Goal: Task Accomplishment & Management: Manage account settings

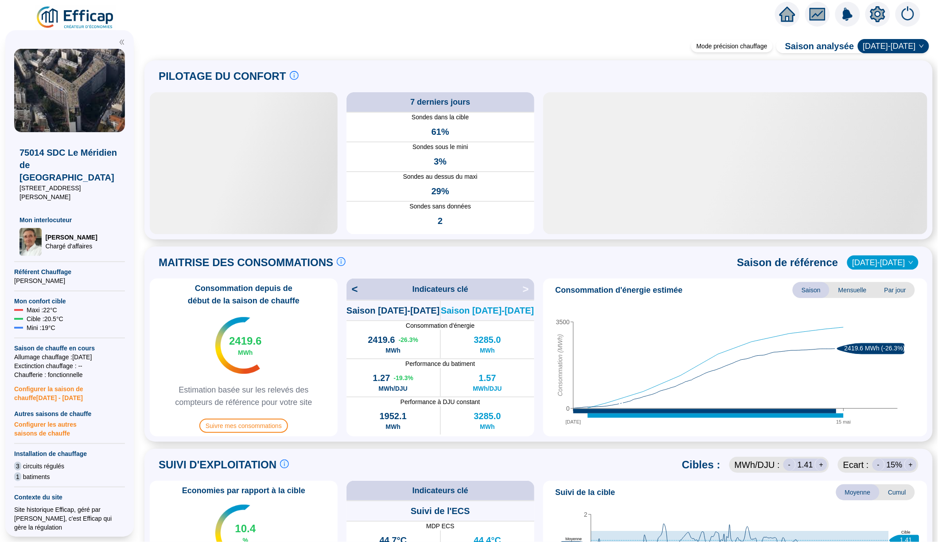
click at [100, 14] on img at bounding box center [75, 17] width 80 height 25
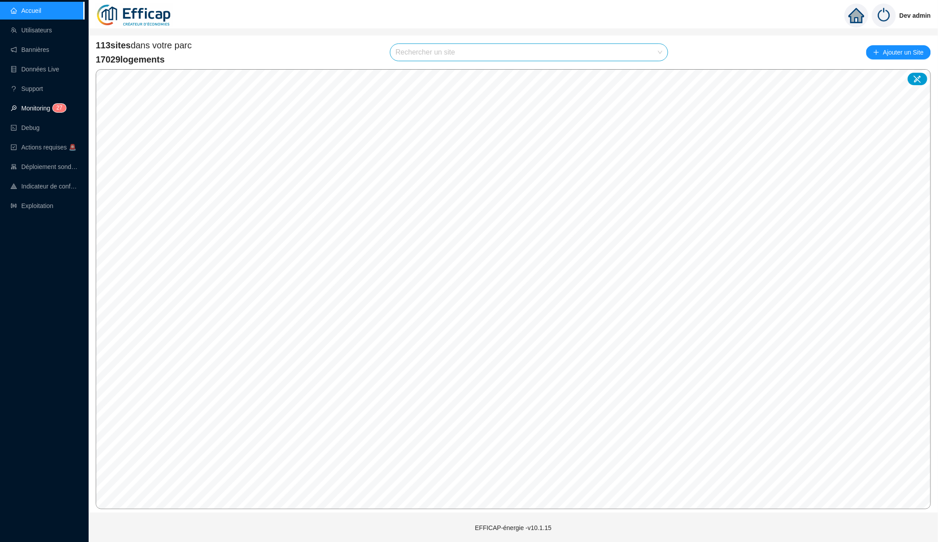
click at [44, 107] on link "Monitoring 2 7" at bounding box center [37, 108] width 53 height 7
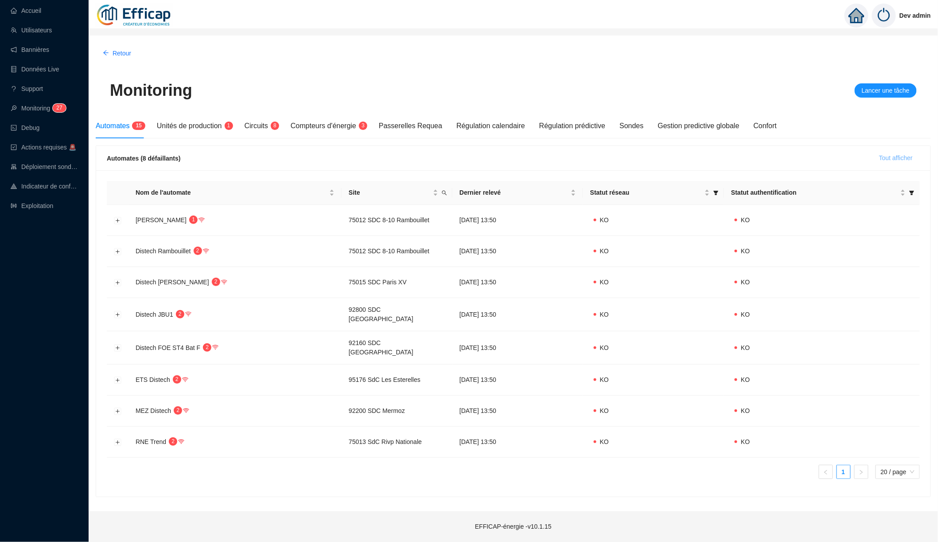
click at [900, 164] on button "Tout afficher" at bounding box center [896, 158] width 48 height 14
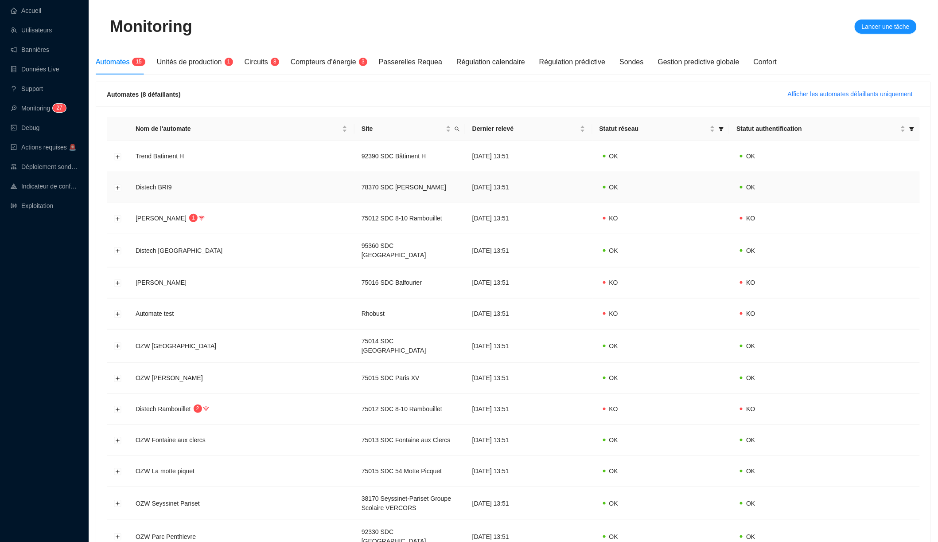
scroll to position [65, 0]
click at [117, 278] on button "Développer la ligne" at bounding box center [117, 281] width 7 height 7
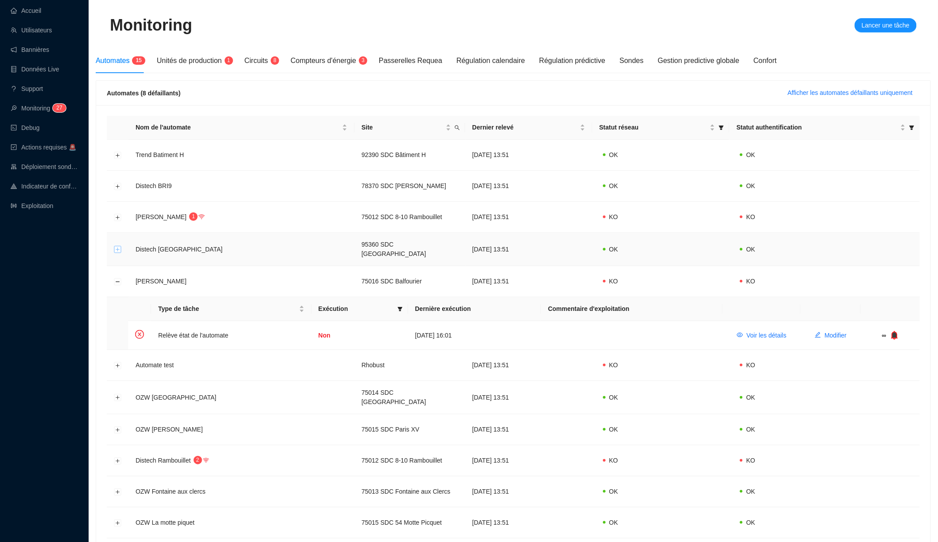
click at [118, 249] on button "Développer la ligne" at bounding box center [117, 249] width 7 height 7
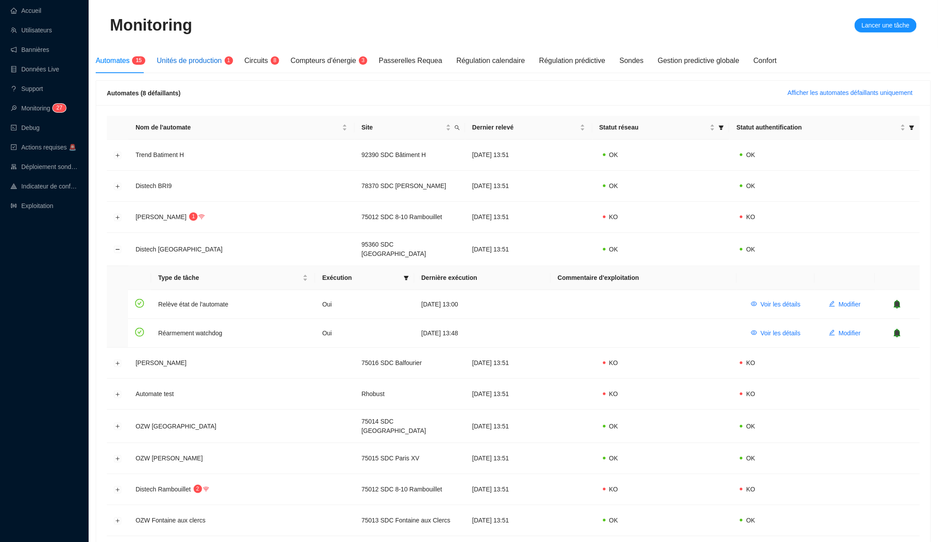
click at [199, 59] on span "Unités de production" at bounding box center [189, 61] width 65 height 8
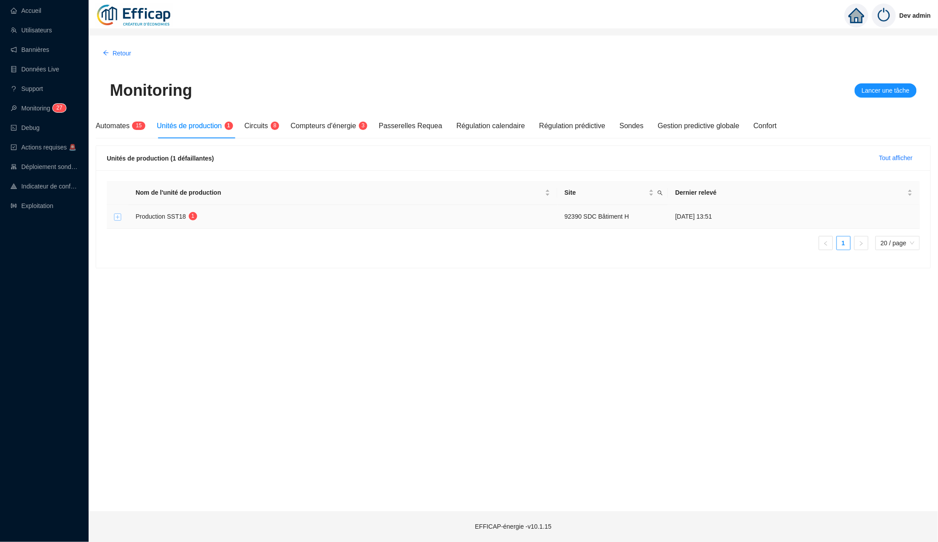
click at [117, 215] on button "Développer la ligne" at bounding box center [117, 216] width 7 height 7
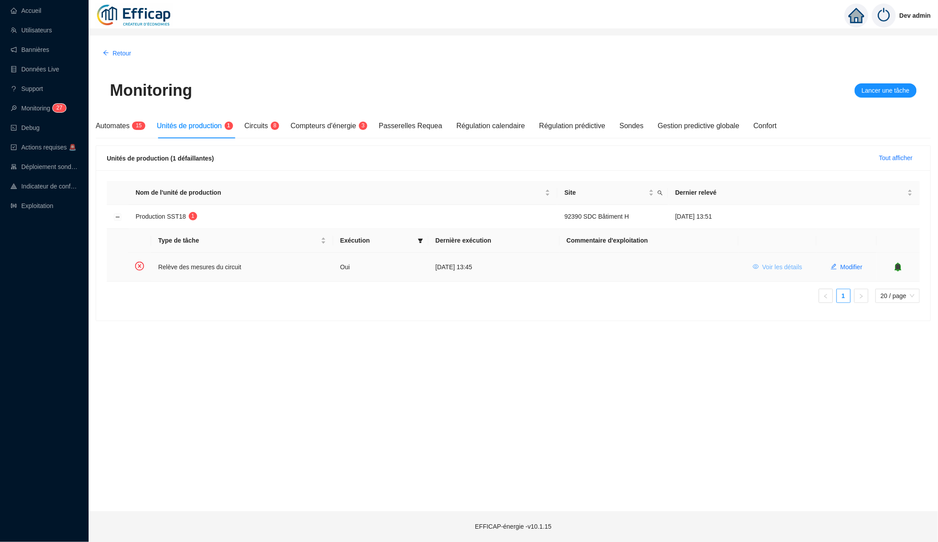
click at [781, 266] on span "Voir les détails" at bounding box center [783, 266] width 40 height 9
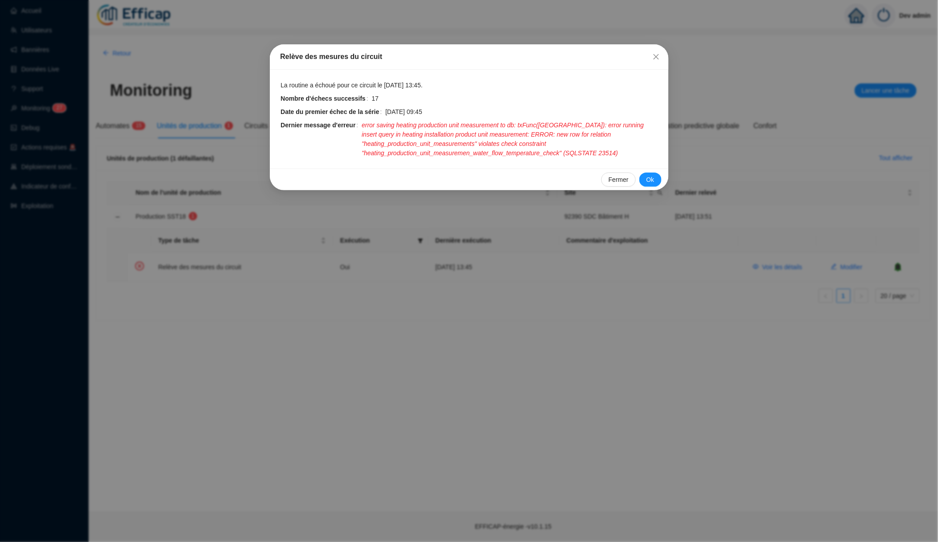
click at [469, 296] on div "Relève des mesures du circuit La routine a échoué pour ce circuit le [DATE] 13:…" at bounding box center [469, 271] width 938 height 542
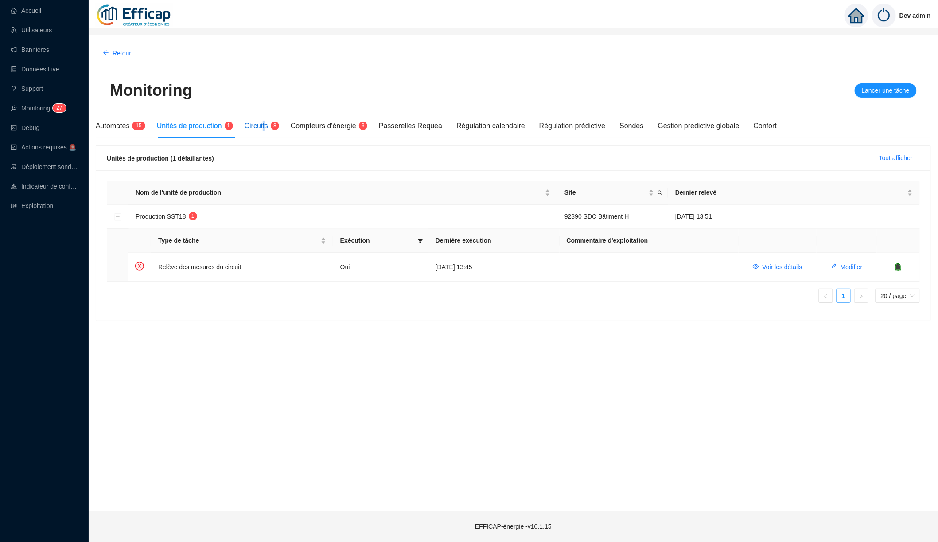
click at [268, 122] on span "Circuits" at bounding box center [256, 126] width 23 height 8
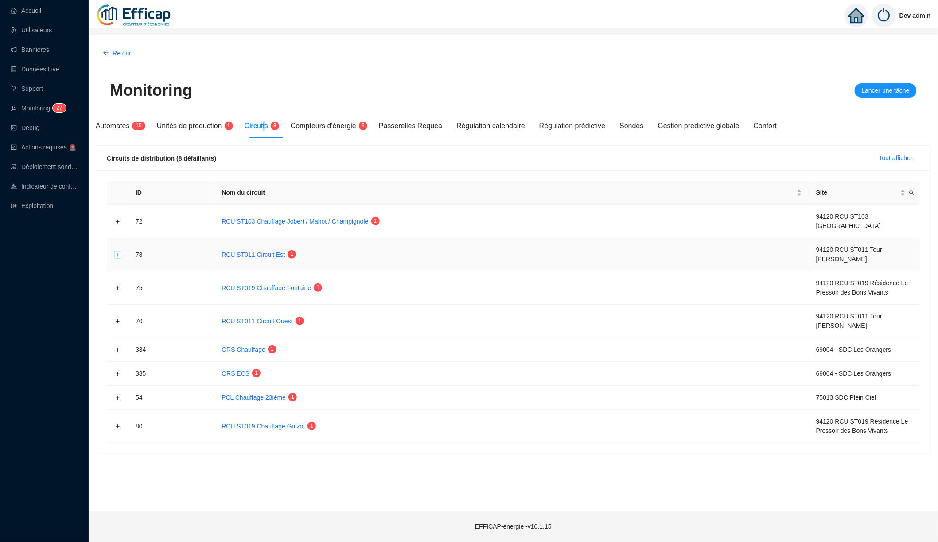
click at [120, 253] on button "Développer la ligne" at bounding box center [117, 254] width 7 height 7
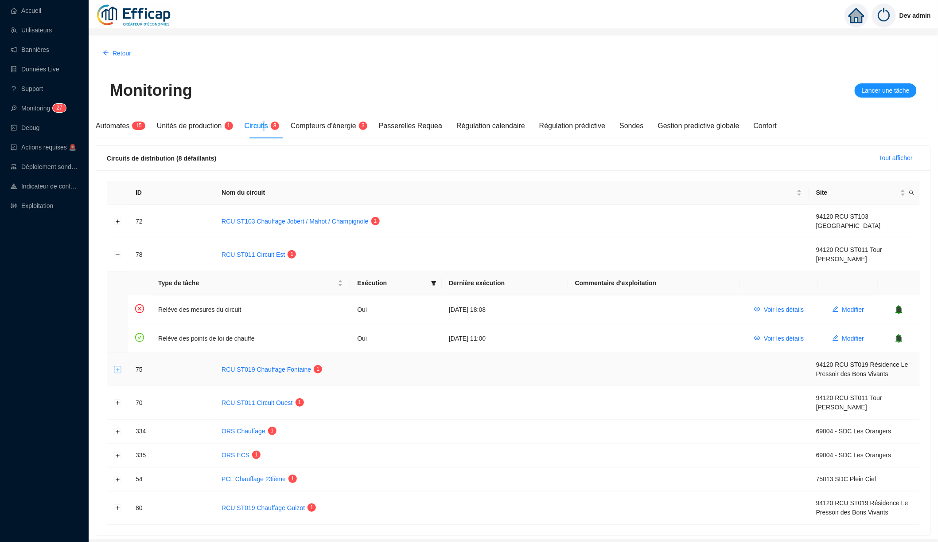
click at [117, 367] on button "Développer la ligne" at bounding box center [117, 369] width 7 height 7
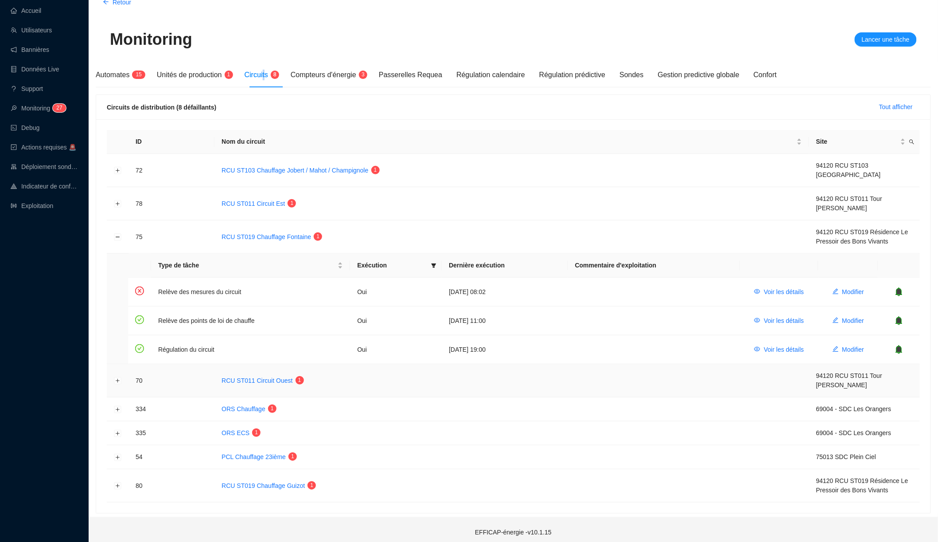
scroll to position [51, 0]
click at [340, 76] on span "Compteurs d'énergie" at bounding box center [324, 75] width 66 height 8
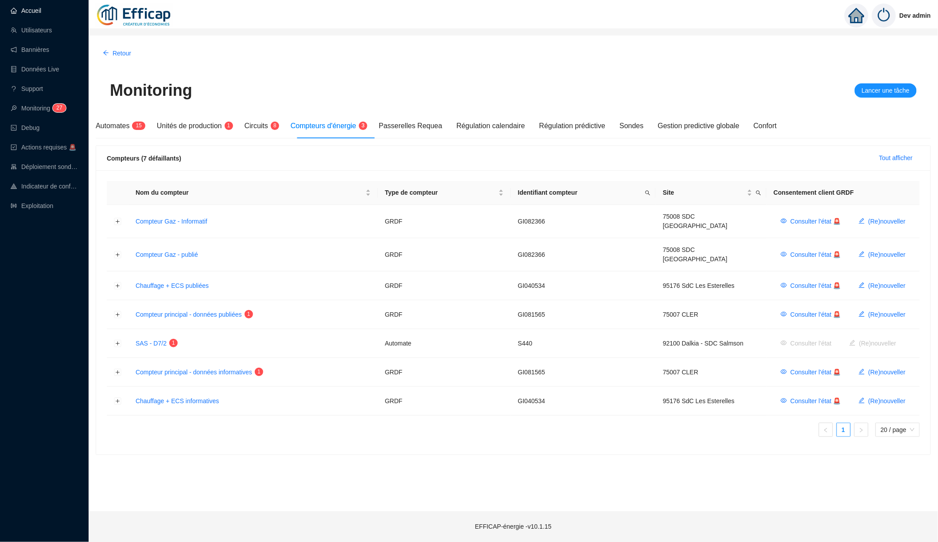
click at [33, 7] on link "Accueil" at bounding box center [26, 10] width 31 height 7
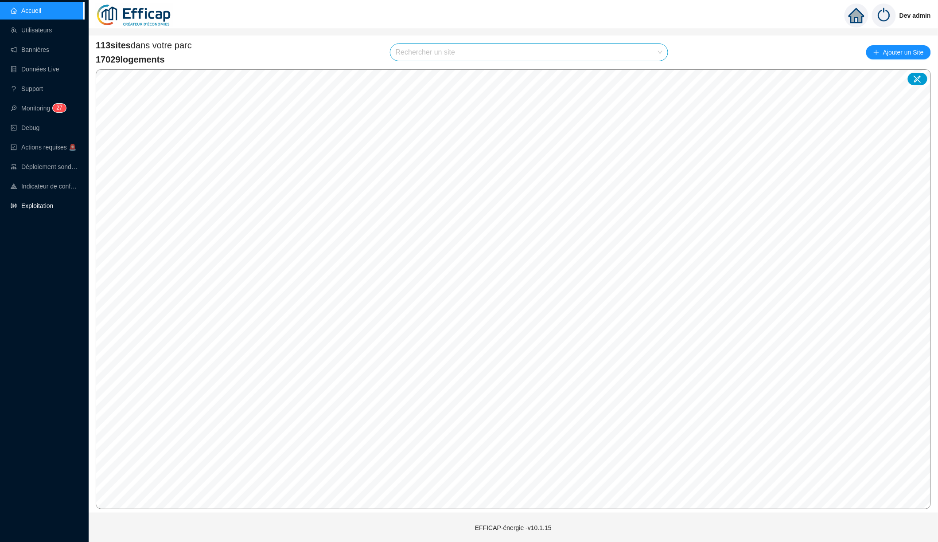
click at [48, 206] on link "Exploitation" at bounding box center [32, 205] width 43 height 7
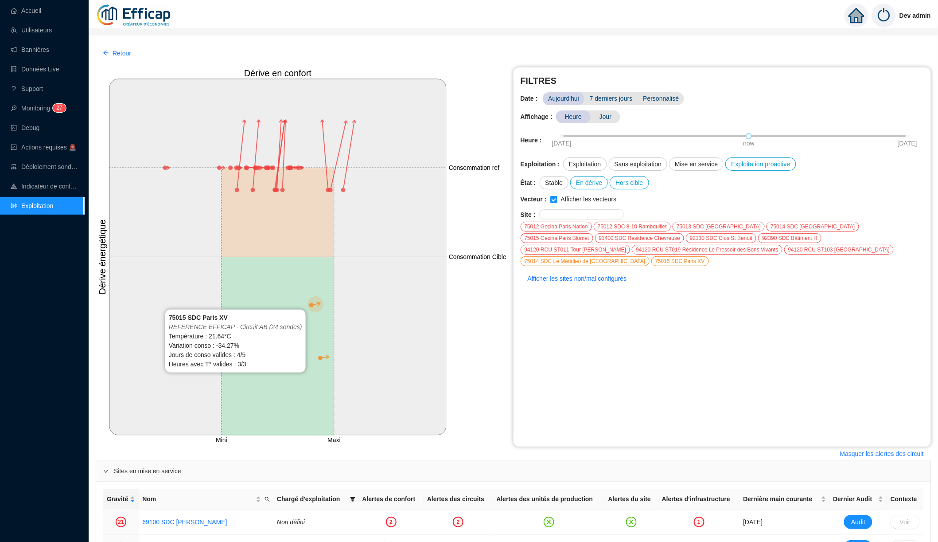
click at [311, 305] on circle at bounding box center [311, 304] width 5 height 5
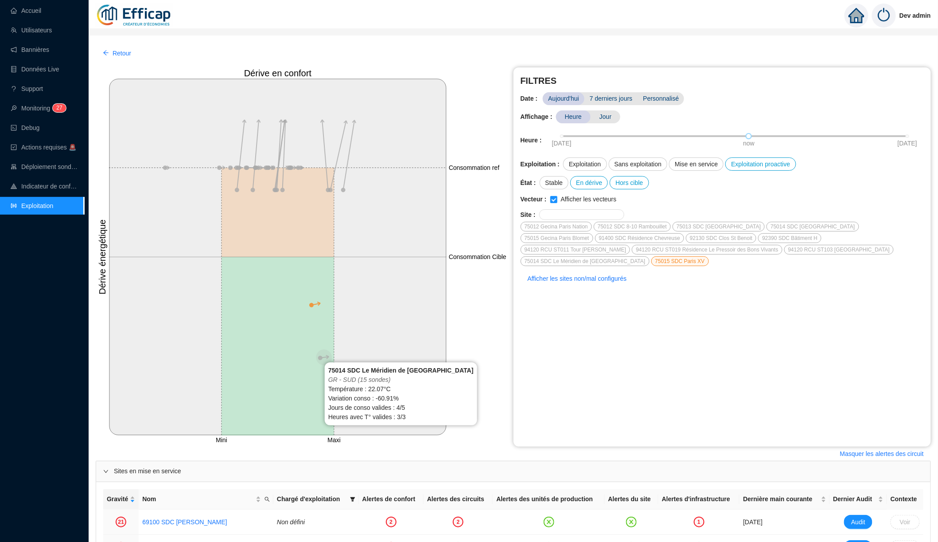
click at [320, 359] on circle at bounding box center [320, 358] width 5 height 5
click at [320, 358] on circle at bounding box center [320, 358] width 5 height 5
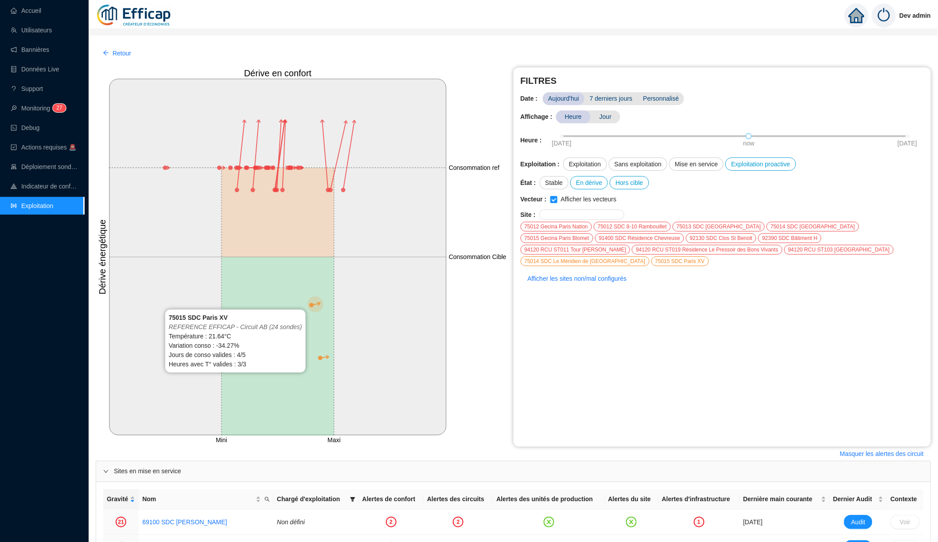
click at [313, 305] on line at bounding box center [316, 304] width 9 height 2
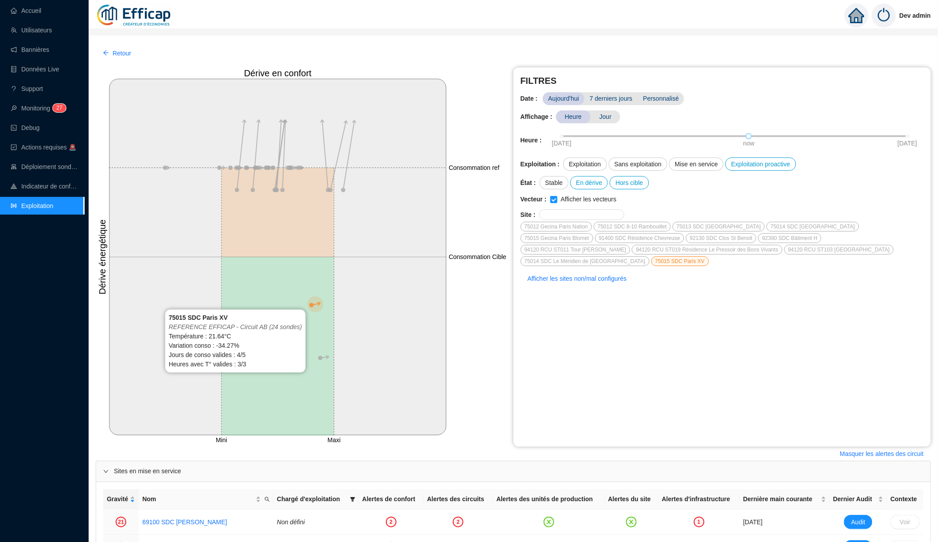
click at [311, 304] on circle at bounding box center [311, 304] width 5 height 5
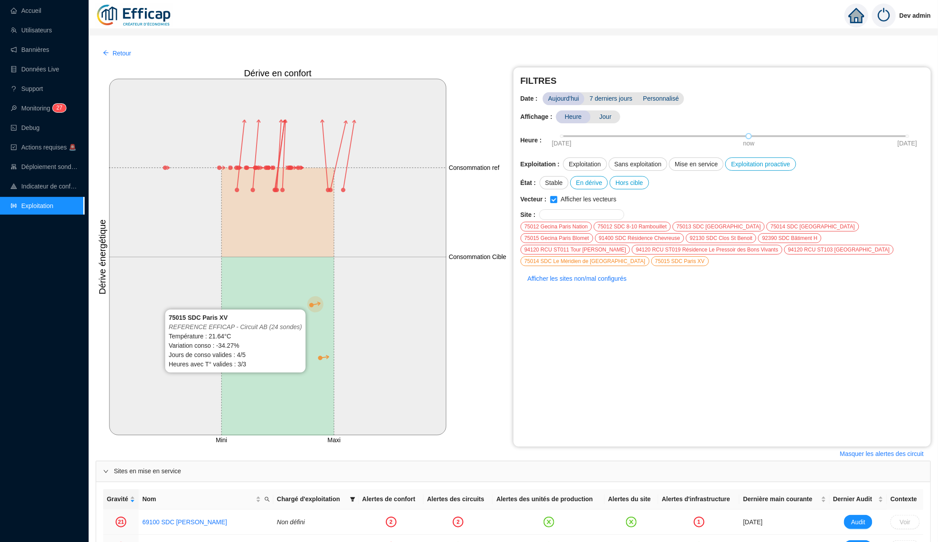
click at [310, 303] on circle at bounding box center [311, 304] width 5 height 5
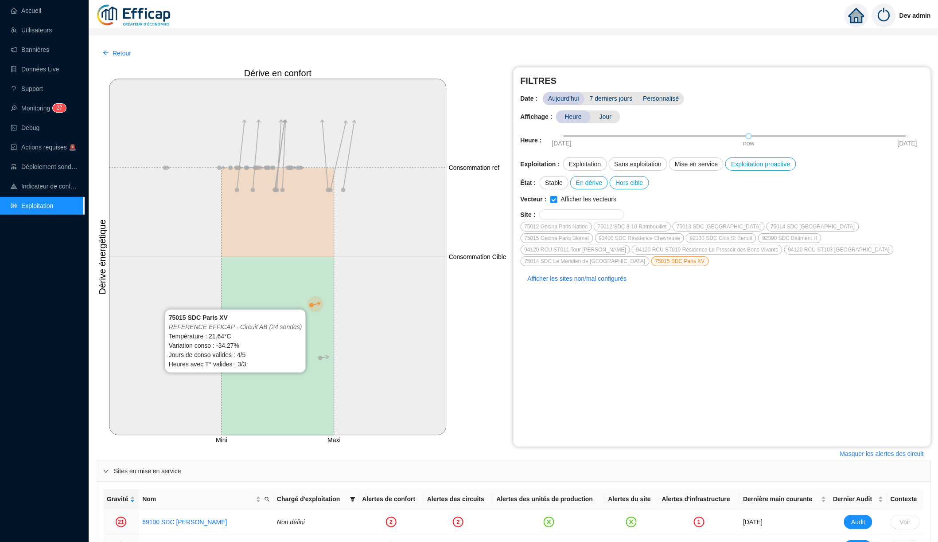
click at [310, 303] on circle at bounding box center [311, 304] width 5 height 5
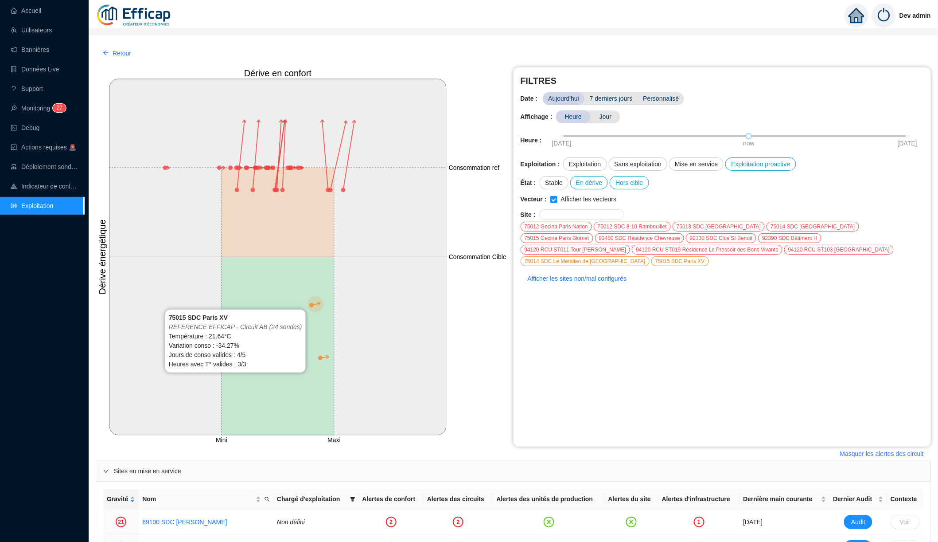
click at [310, 303] on circle at bounding box center [311, 304] width 5 height 5
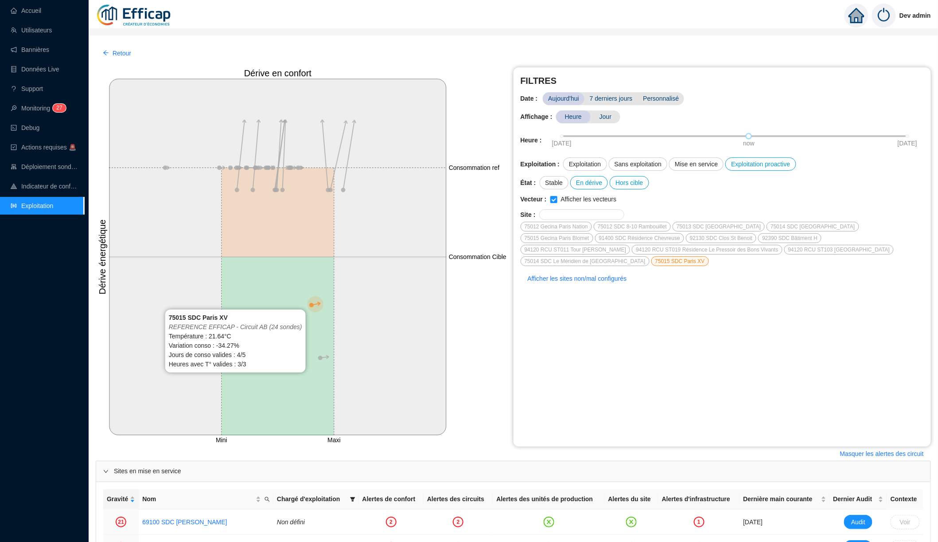
click at [312, 306] on circle at bounding box center [311, 304] width 5 height 5
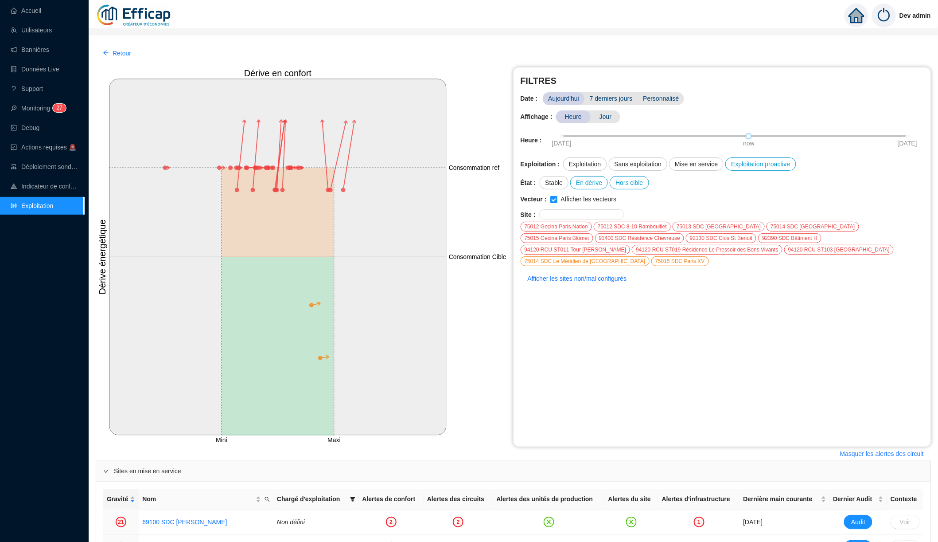
drag, startPoint x: 278, startPoint y: 325, endPoint x: 317, endPoint y: 327, distance: 38.6
click at [318, 327] on icon at bounding box center [278, 346] width 113 height 179
click at [319, 358] on circle at bounding box center [320, 358] width 5 height 5
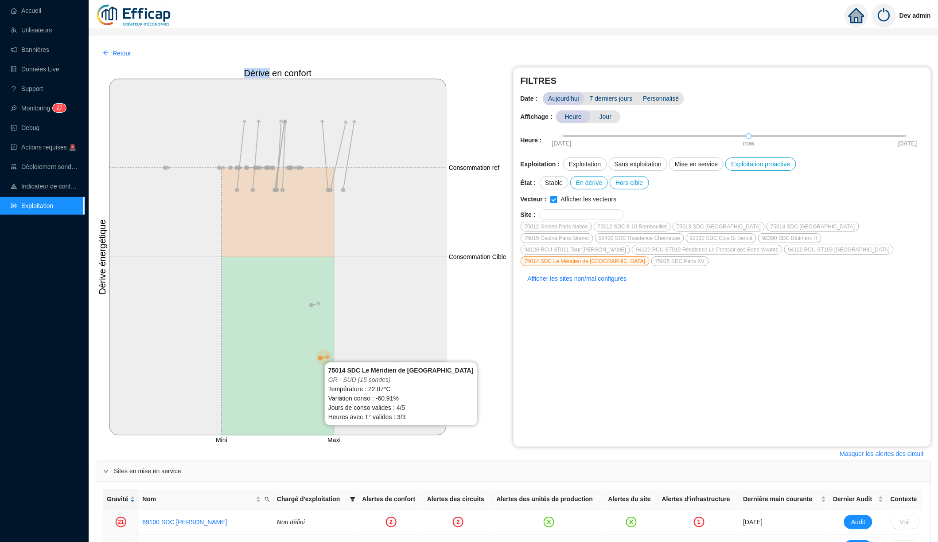
click at [319, 358] on circle at bounding box center [320, 358] width 5 height 5
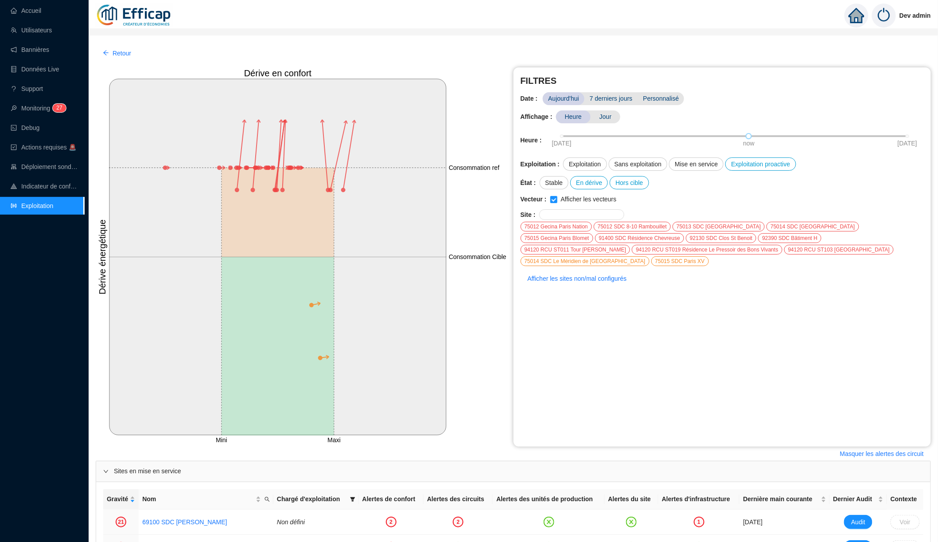
click at [313, 303] on icon at bounding box center [278, 346] width 113 height 179
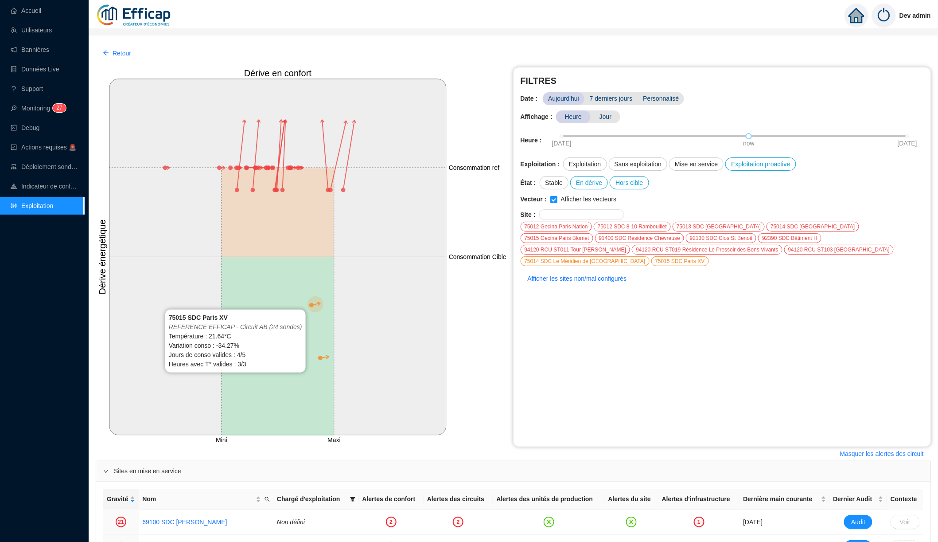
click at [313, 305] on circle at bounding box center [311, 304] width 5 height 5
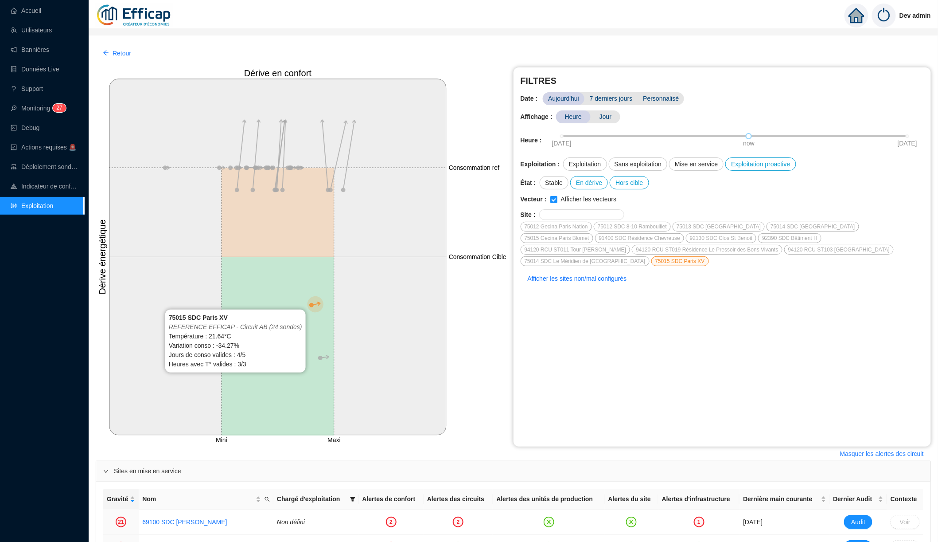
click at [313, 305] on line at bounding box center [316, 304] width 9 height 2
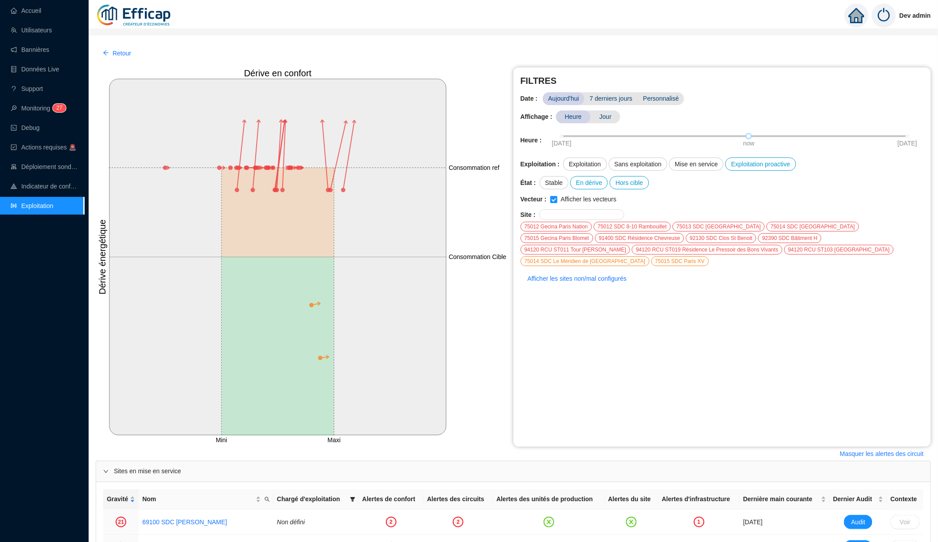
drag, startPoint x: 303, startPoint y: 322, endPoint x: 309, endPoint y: 325, distance: 6.5
click at [309, 325] on icon at bounding box center [278, 346] width 113 height 179
click at [41, 12] on link "Accueil" at bounding box center [26, 10] width 31 height 7
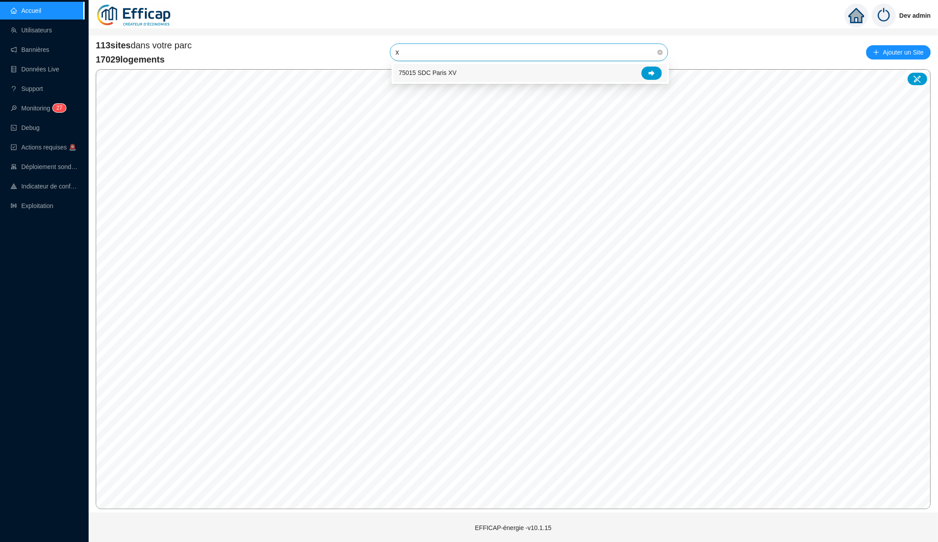
type input "xv"
click at [654, 73] on icon at bounding box center [652, 73] width 6 height 6
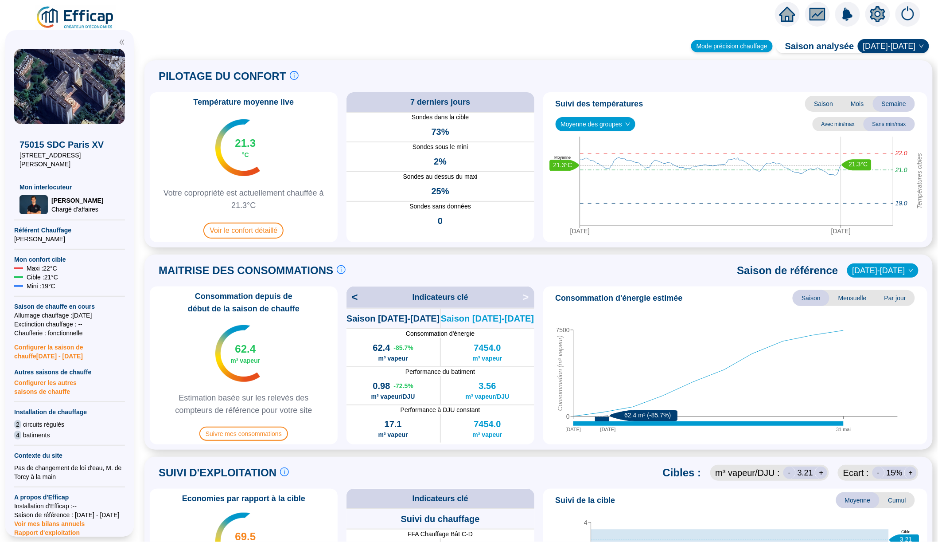
click at [725, 42] on div "Mode précision chauffage" at bounding box center [733, 46] width 82 height 12
click at [719, 46] on div "Mode précision chauffage" at bounding box center [733, 46] width 82 height 12
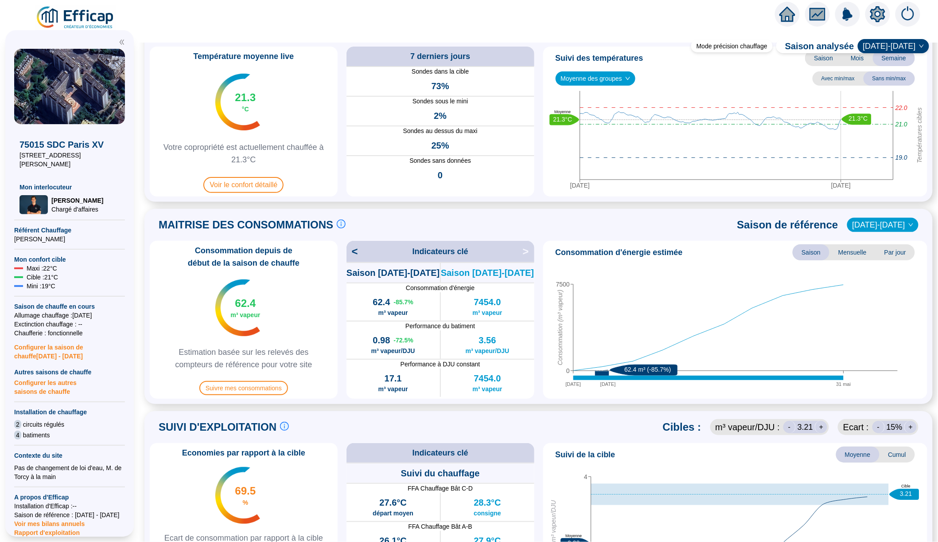
scroll to position [48, 0]
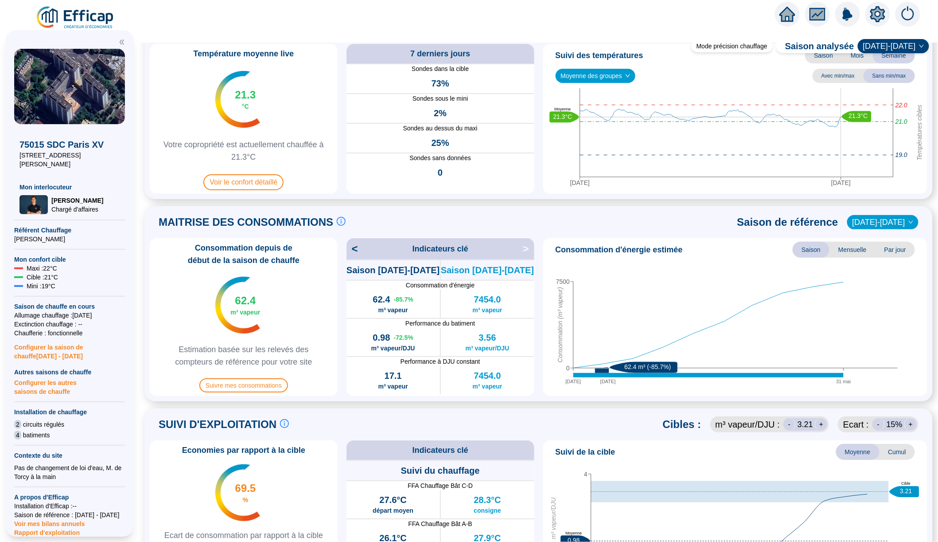
click at [878, 12] on icon "setting" at bounding box center [878, 14] width 6 height 6
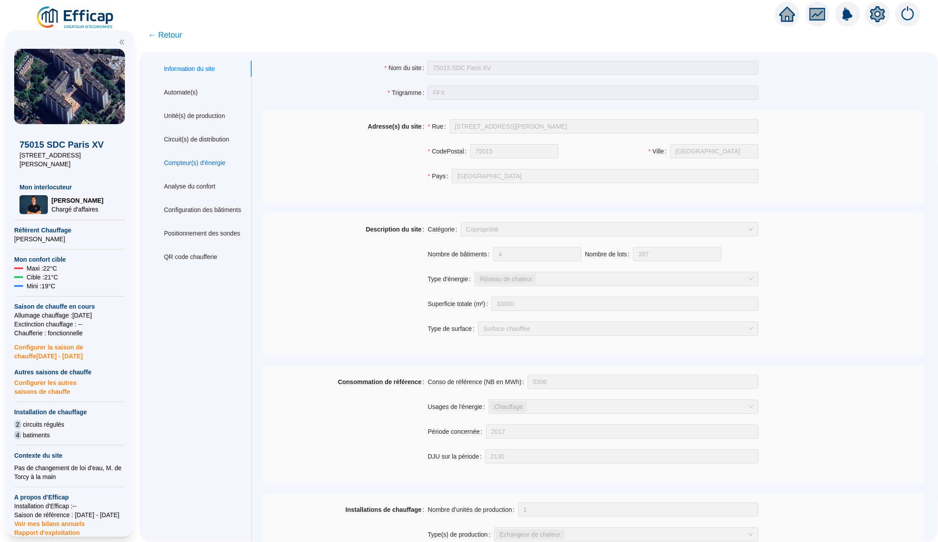
click at [225, 164] on div "Compteur(s) d'énergie" at bounding box center [195, 162] width 62 height 9
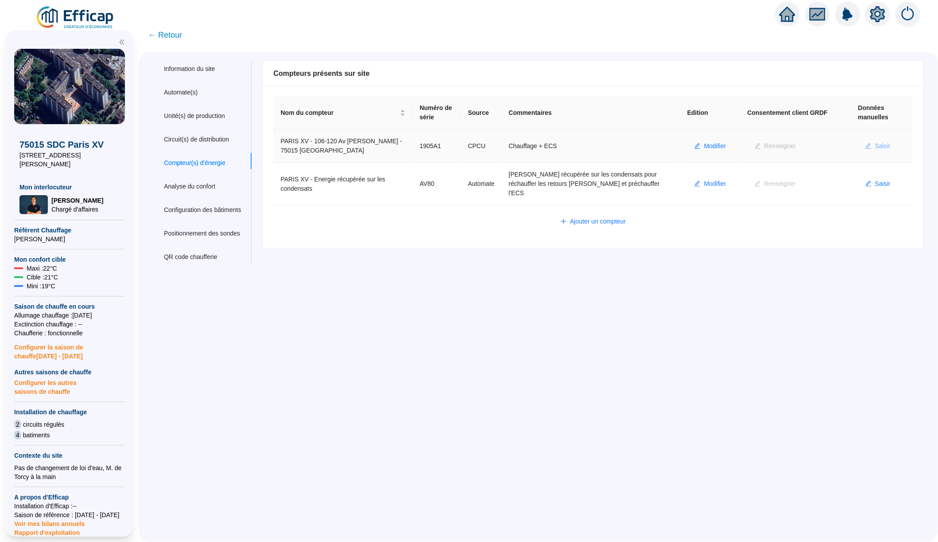
click at [891, 145] on span "Saisir" at bounding box center [883, 145] width 16 height 9
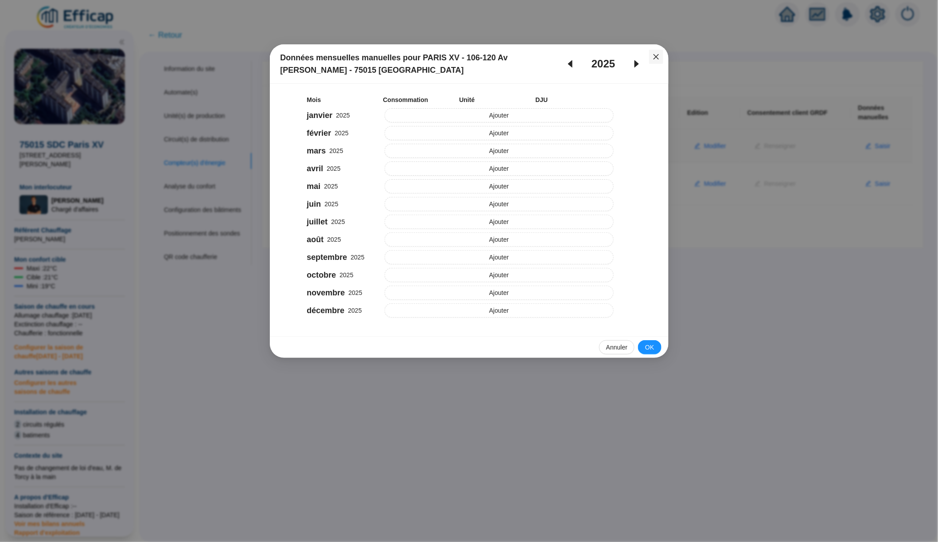
click at [658, 57] on icon "close" at bounding box center [656, 56] width 7 height 7
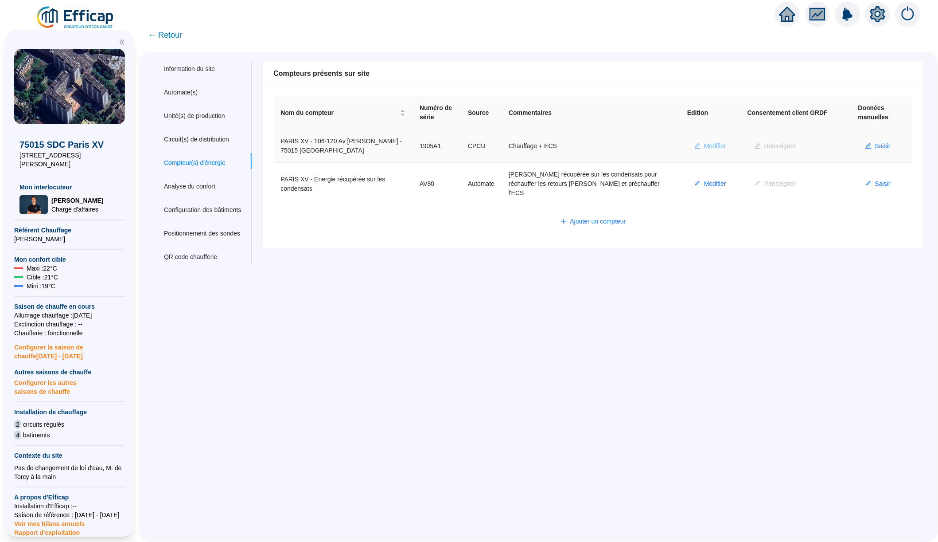
click at [722, 141] on span "Modifier" at bounding box center [715, 145] width 22 height 9
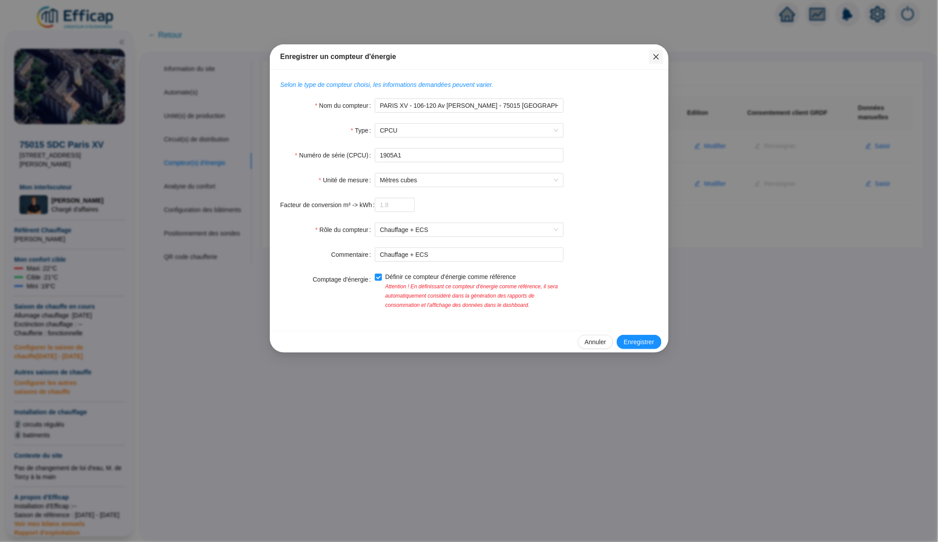
click at [655, 58] on icon "close" at bounding box center [655, 56] width 5 height 5
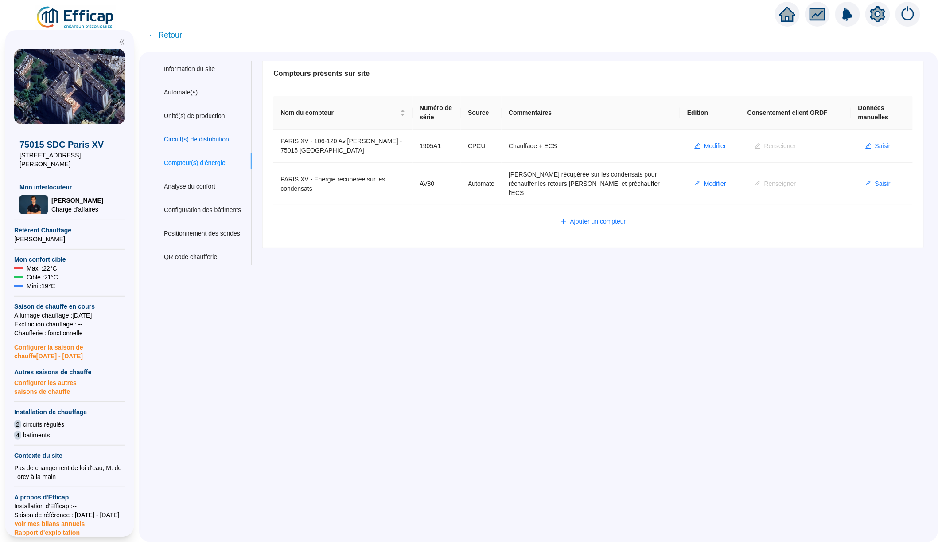
click at [219, 137] on div "Circuit(s) de distribution" at bounding box center [196, 139] width 65 height 9
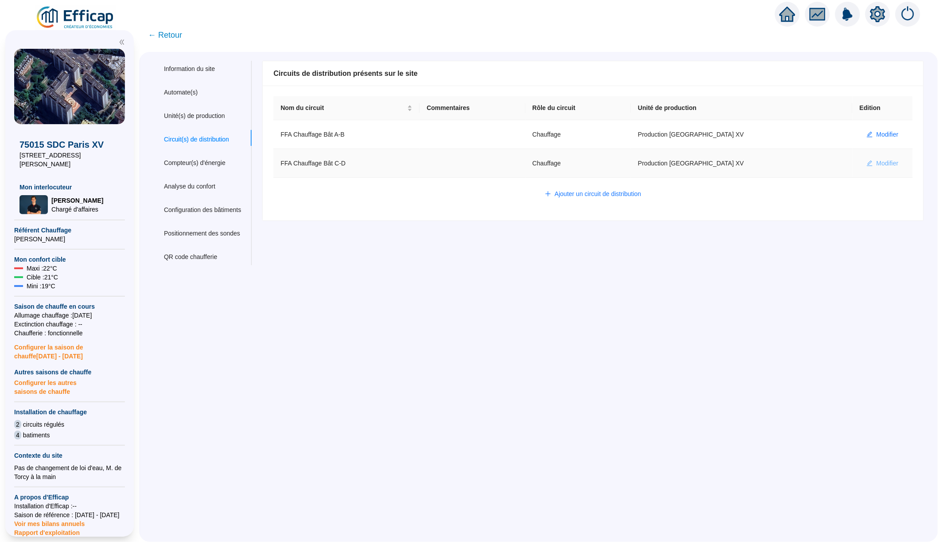
click at [880, 166] on span "Modifier" at bounding box center [888, 163] width 22 height 9
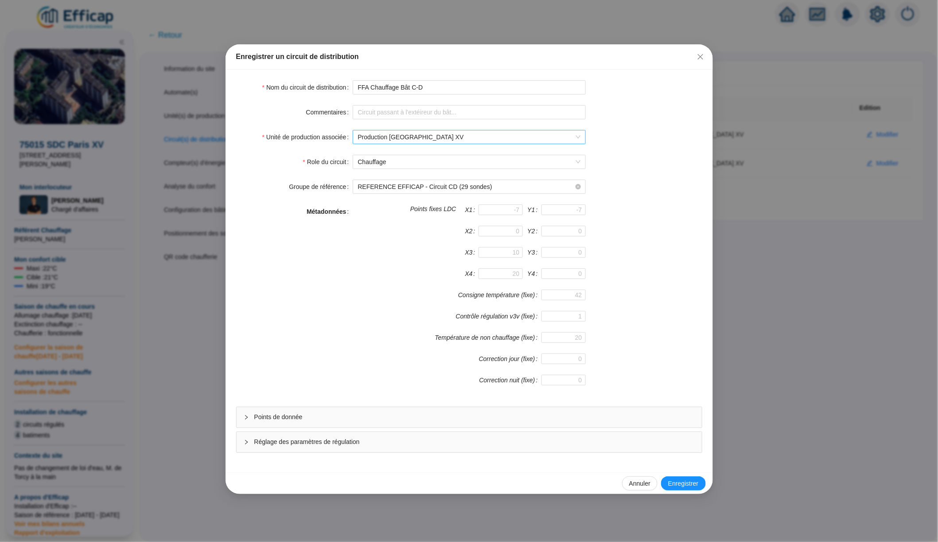
click at [404, 140] on span "Production [GEOGRAPHIC_DATA] XV" at bounding box center [469, 136] width 223 height 13
click at [287, 138] on label "Unité de production associée" at bounding box center [307, 137] width 90 height 14
click at [358, 138] on input "Unité de production associée" at bounding box center [465, 136] width 215 height 13
drag, startPoint x: 318, startPoint y: 163, endPoint x: 336, endPoint y: 160, distance: 17.5
click at [336, 160] on label "Role du circuit" at bounding box center [328, 162] width 50 height 14
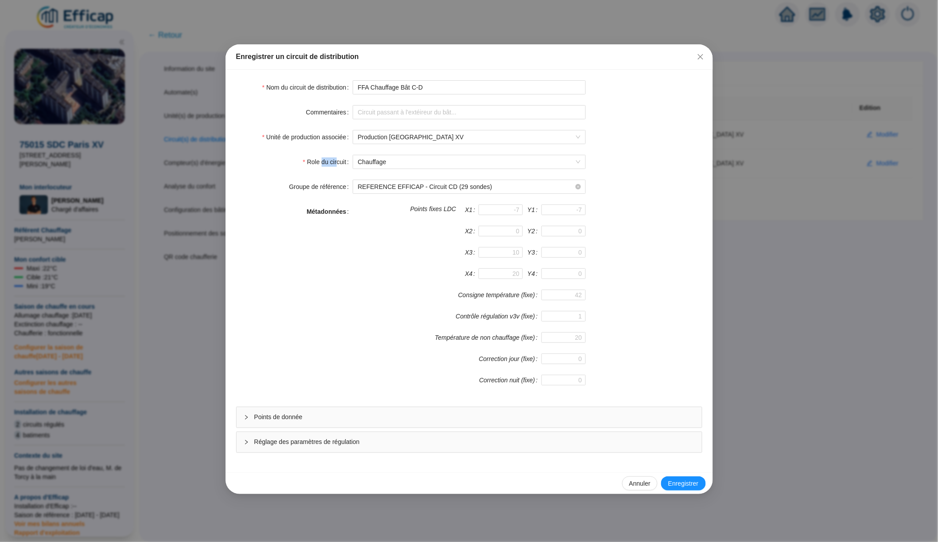
click at [358, 160] on input "Role du circuit" at bounding box center [465, 161] width 215 height 13
click at [336, 160] on label "Role du circuit" at bounding box center [328, 162] width 50 height 14
click at [358, 160] on input "Role du circuit" at bounding box center [465, 161] width 215 height 13
drag, startPoint x: 499, startPoint y: 338, endPoint x: 523, endPoint y: 336, distance: 24.0
click at [523, 336] on label "Température de non chauffage (fixe)" at bounding box center [488, 337] width 106 height 11
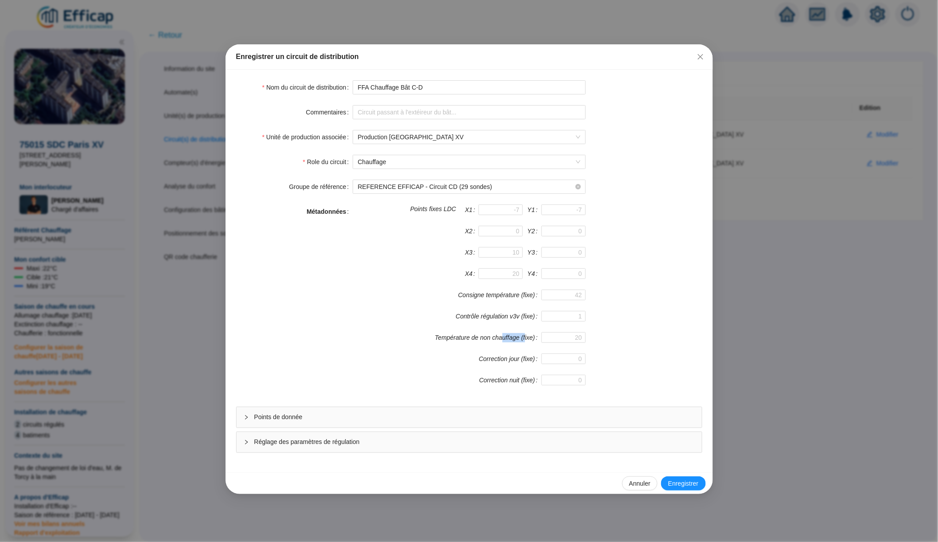
click at [542, 336] on input "Température de non chauffage (fixe)" at bounding box center [564, 337] width 44 height 11
click at [523, 336] on label "Température de non chauffage (fixe)" at bounding box center [488, 337] width 106 height 11
click at [542, 336] on input "Température de non chauffage (fixe)" at bounding box center [564, 337] width 44 height 11
drag, startPoint x: 521, startPoint y: 336, endPoint x: 528, endPoint y: 336, distance: 7.1
click at [528, 336] on label "Température de non chauffage (fixe)" at bounding box center [488, 337] width 106 height 11
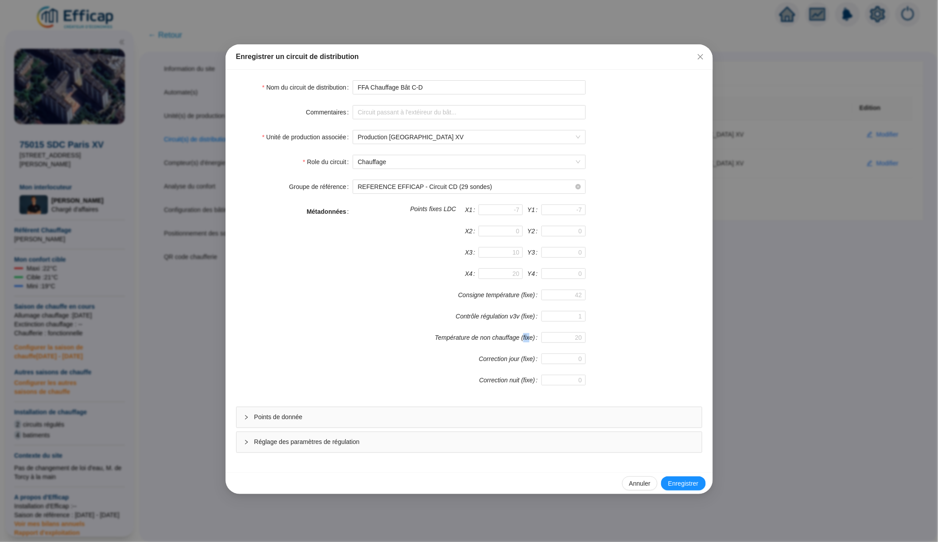
click at [542, 336] on input "Température de non chauffage (fixe)" at bounding box center [564, 337] width 44 height 11
click at [528, 336] on label "Température de non chauffage (fixe)" at bounding box center [488, 337] width 106 height 11
click at [542, 336] on input "Température de non chauffage (fixe)" at bounding box center [564, 337] width 44 height 11
drag, startPoint x: 507, startPoint y: 382, endPoint x: 527, endPoint y: 382, distance: 19.9
click at [527, 382] on label "Correction nuit (fixe)" at bounding box center [511, 380] width 62 height 11
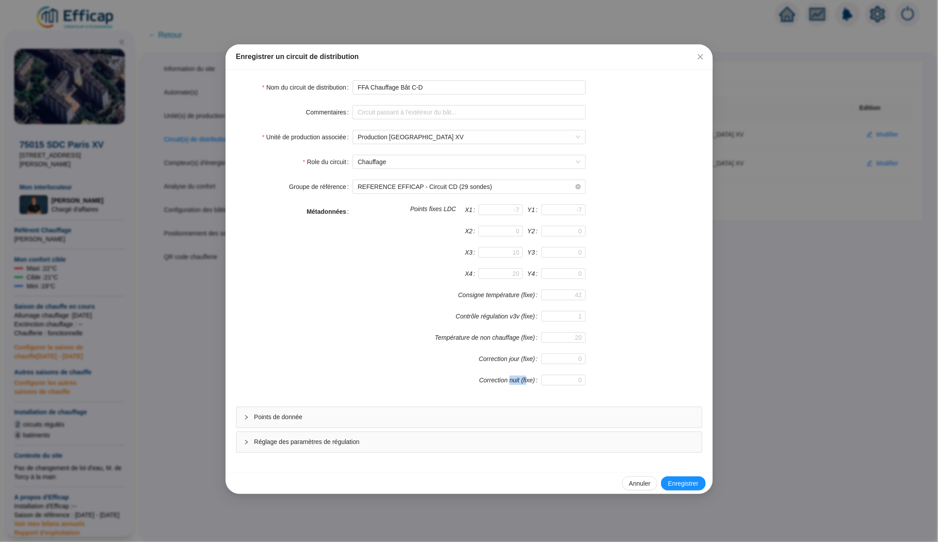
click at [542, 382] on input "Correction nuit (fixe)" at bounding box center [564, 380] width 44 height 11
click at [527, 382] on label "Correction nuit (fixe)" at bounding box center [511, 380] width 62 height 11
click at [542, 382] on input "Correction nuit (fixe)" at bounding box center [564, 380] width 44 height 11
drag, startPoint x: 527, startPoint y: 382, endPoint x: 516, endPoint y: 382, distance: 11.5
click at [516, 382] on label "Correction nuit (fixe)" at bounding box center [511, 380] width 62 height 11
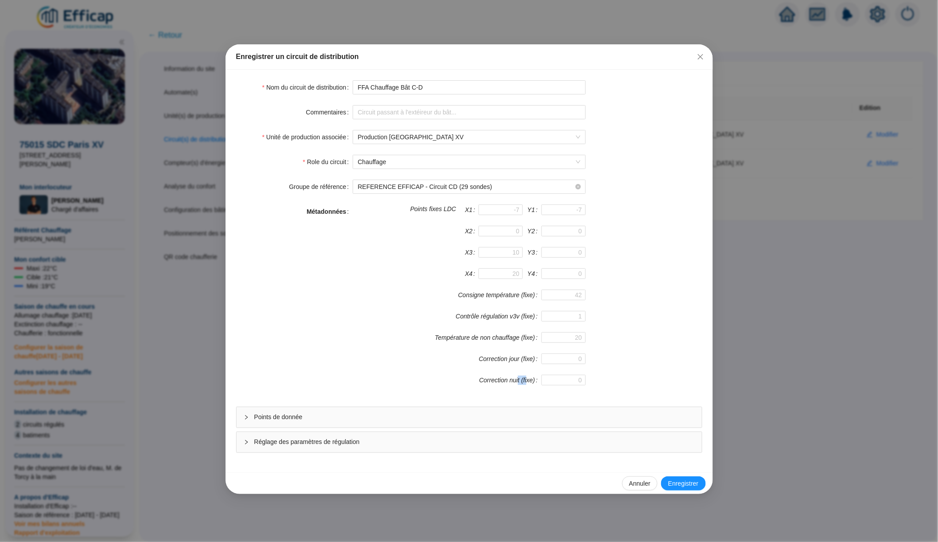
click at [542, 382] on input "Correction nuit (fixe)" at bounding box center [564, 380] width 44 height 11
click at [516, 382] on label "Correction nuit (fixe)" at bounding box center [511, 380] width 62 height 11
click at [542, 382] on input "Correction nuit (fixe)" at bounding box center [564, 380] width 44 height 11
click at [500, 382] on label "Correction nuit (fixe)" at bounding box center [511, 380] width 62 height 11
click at [542, 382] on input "Correction nuit (fixe)" at bounding box center [564, 380] width 44 height 11
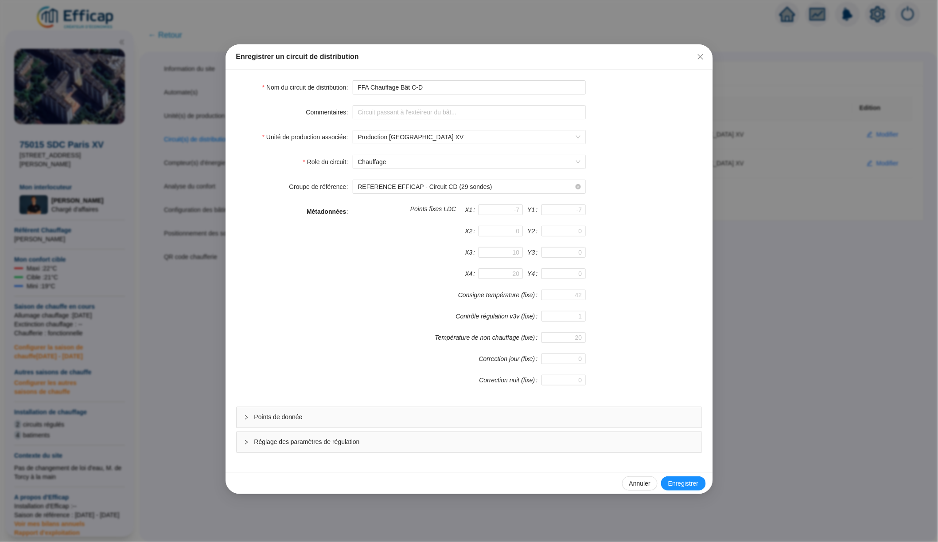
click at [418, 415] on span "Points de donnée" at bounding box center [474, 416] width 441 height 9
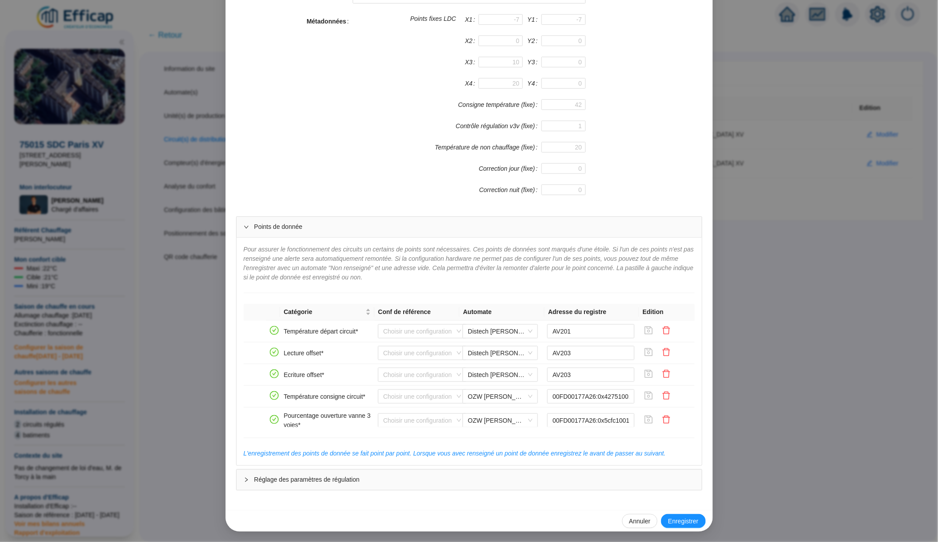
scroll to position [190, 0]
click at [212, 283] on div "Enregistrer un circuit de distribution Nom du circuit de distribution FFA Chauf…" at bounding box center [469, 271] width 938 height 542
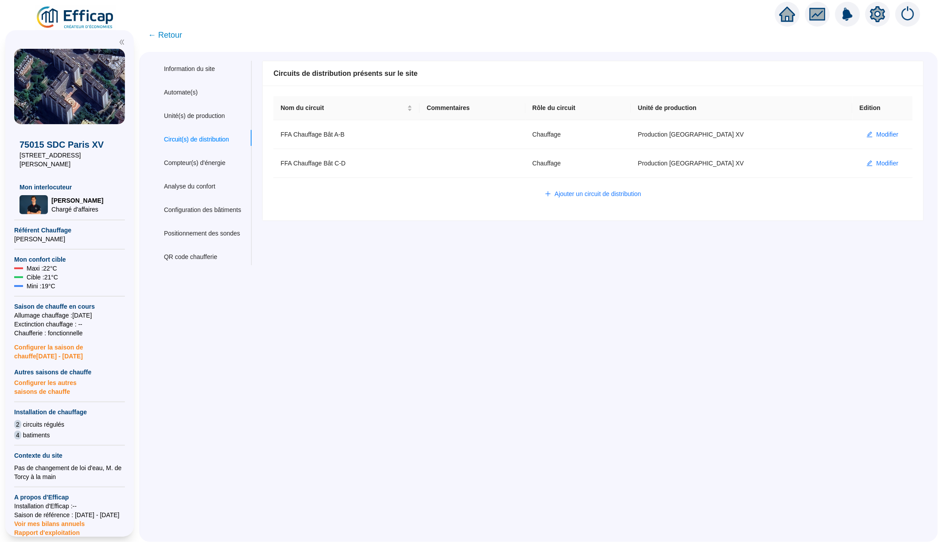
click at [220, 140] on div "Circuit(s) de distribution" at bounding box center [196, 139] width 65 height 9
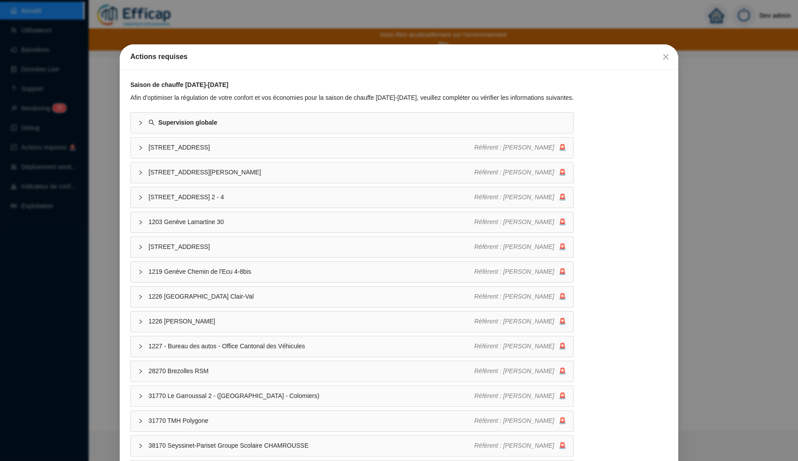
click at [227, 23] on div "Actions requises Saison de chauffe [DATE]-[DATE] Afin d'optimiser la régulation…" at bounding box center [399, 230] width 798 height 461
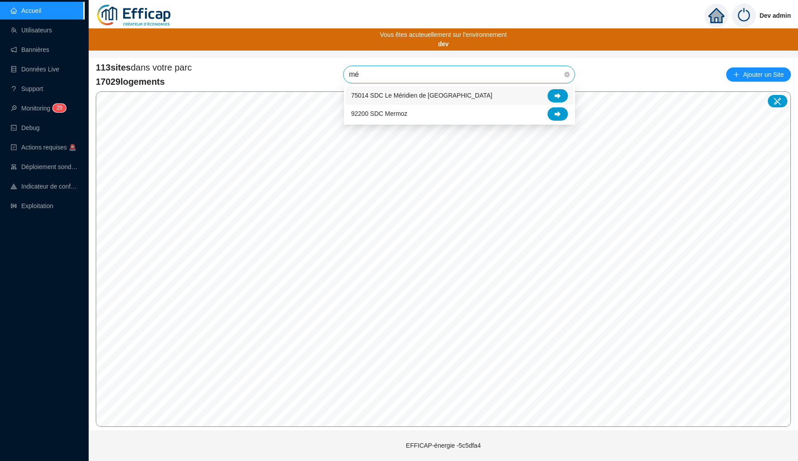
type input "mér"
click at [550, 98] on div at bounding box center [557, 95] width 20 height 13
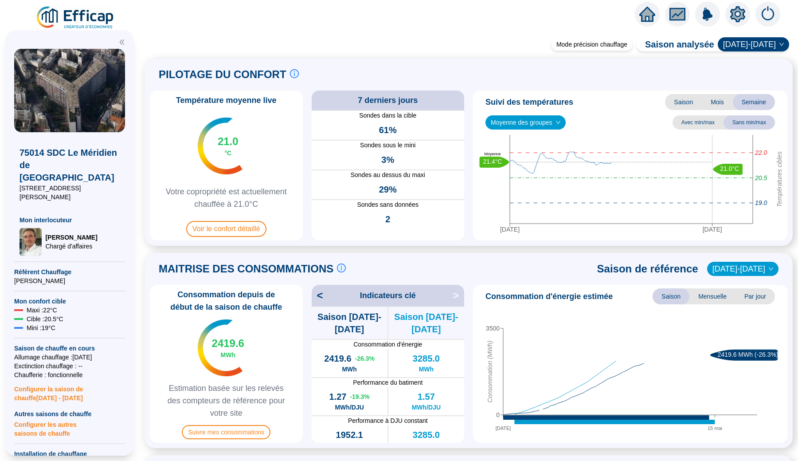
click at [733, 23] on div at bounding box center [737, 14] width 25 height 25
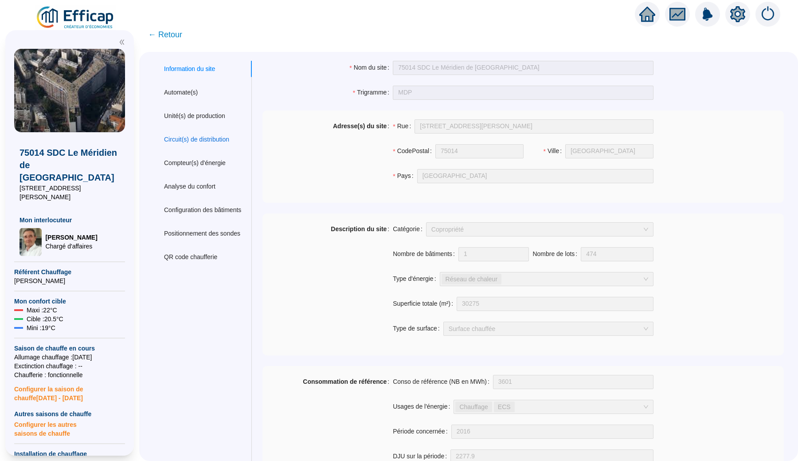
click at [223, 144] on div "Circuit(s) de distribution" at bounding box center [196, 139] width 65 height 9
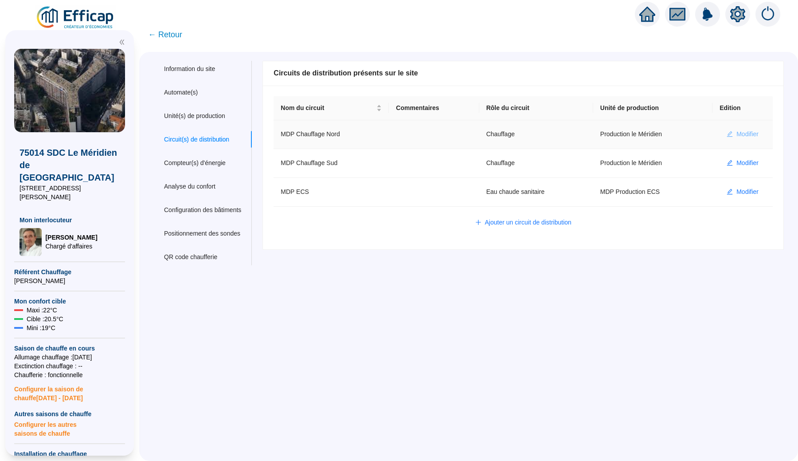
click at [735, 140] on button "Modifier" at bounding box center [742, 134] width 46 height 14
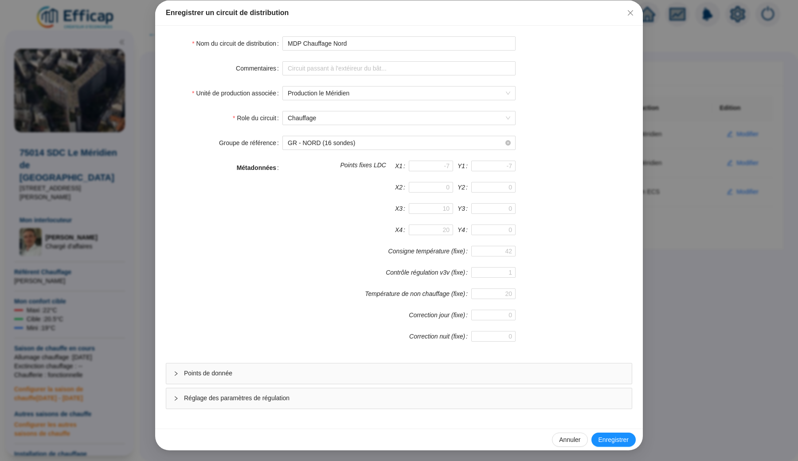
scroll to position [44, 0]
click at [359, 371] on span "Points de donnée" at bounding box center [404, 372] width 441 height 9
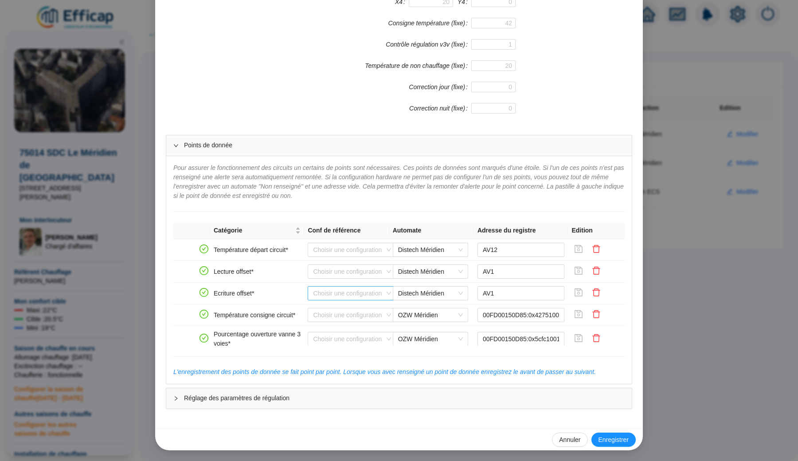
scroll to position [272, 0]
click at [378, 250] on input "search" at bounding box center [348, 249] width 70 height 13
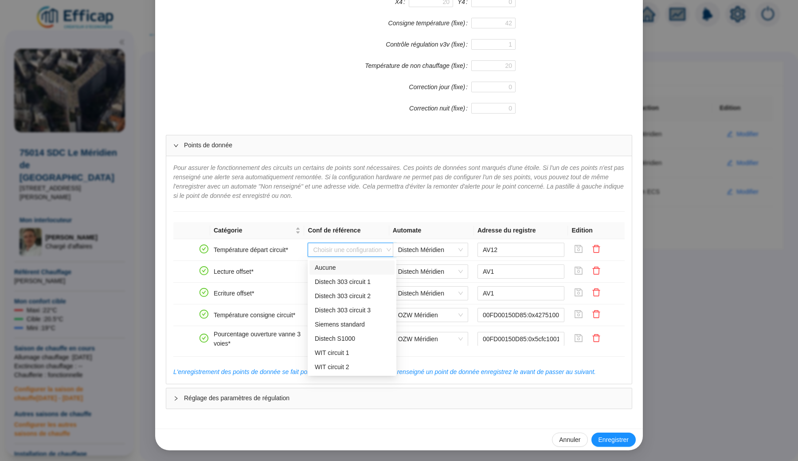
click at [368, 207] on div "Pour assurer le fonctionnement des circuits un certains de points sont nécessai…" at bounding box center [398, 269] width 465 height 227
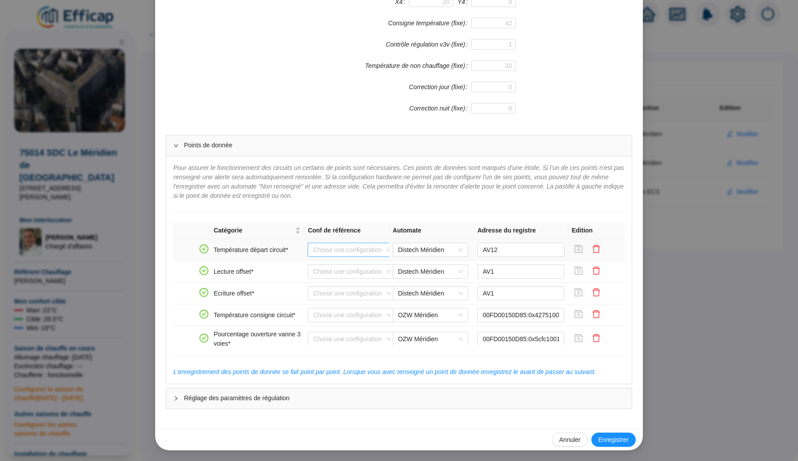
click at [359, 248] on input "search" at bounding box center [348, 249] width 70 height 13
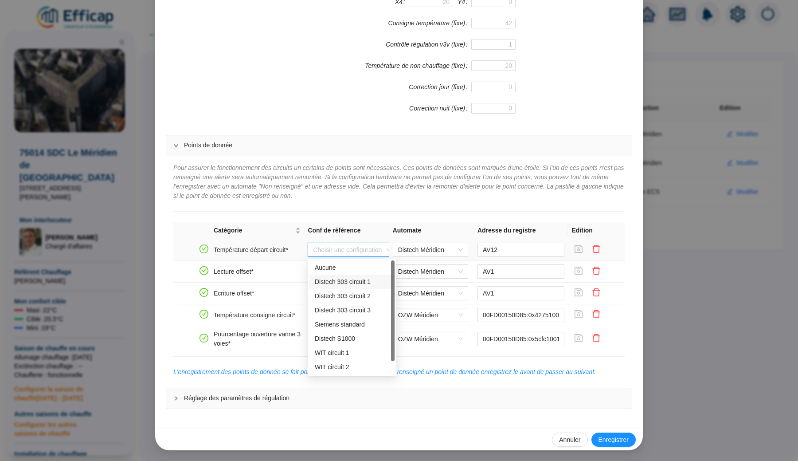
click at [352, 280] on div "Distech 303 circuit 1" at bounding box center [352, 281] width 74 height 9
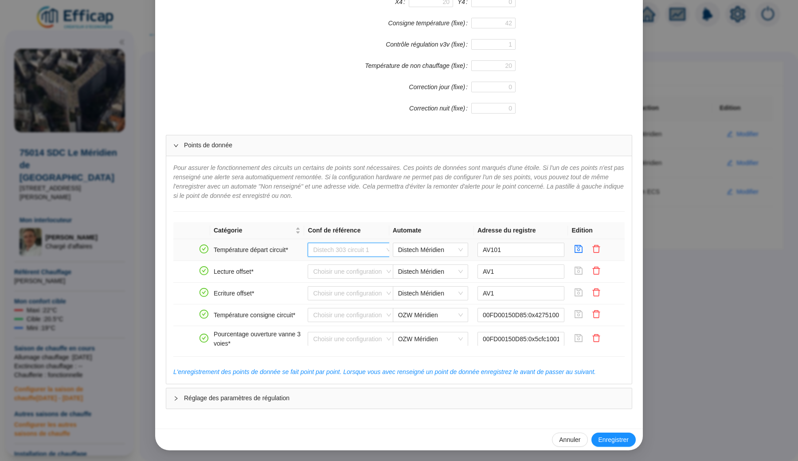
click at [359, 248] on span "Distech 303 circuit 1" at bounding box center [352, 249] width 78 height 13
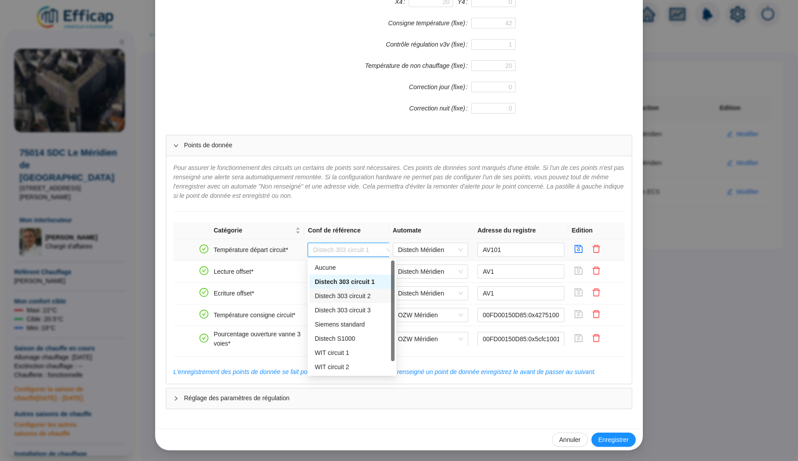
click at [352, 296] on div "Distech 303 circuit 2" at bounding box center [352, 295] width 74 height 9
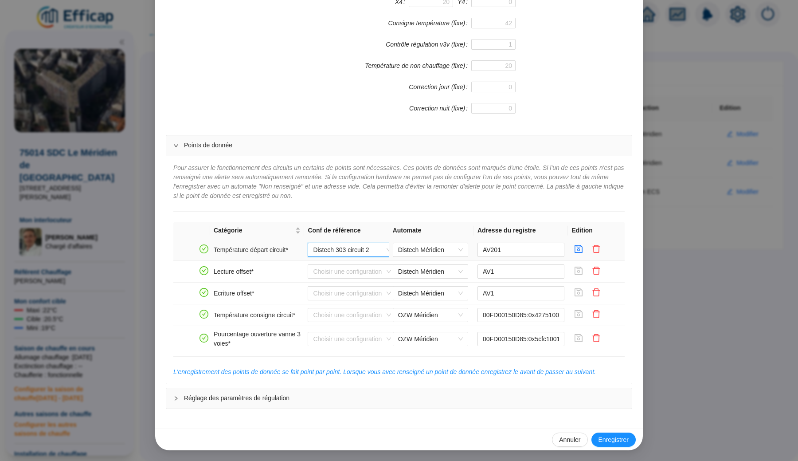
click at [366, 246] on span "Distech 303 circuit 2" at bounding box center [352, 249] width 78 height 13
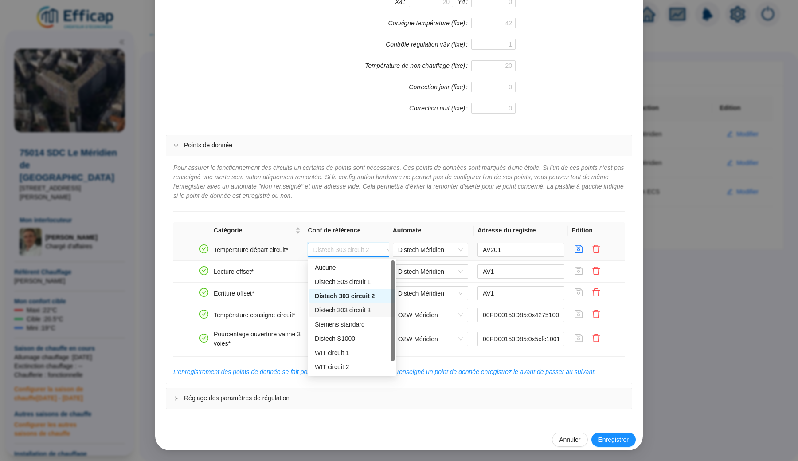
click at [360, 309] on div "Distech 303 circuit 3" at bounding box center [352, 309] width 74 height 9
type input "AV301"
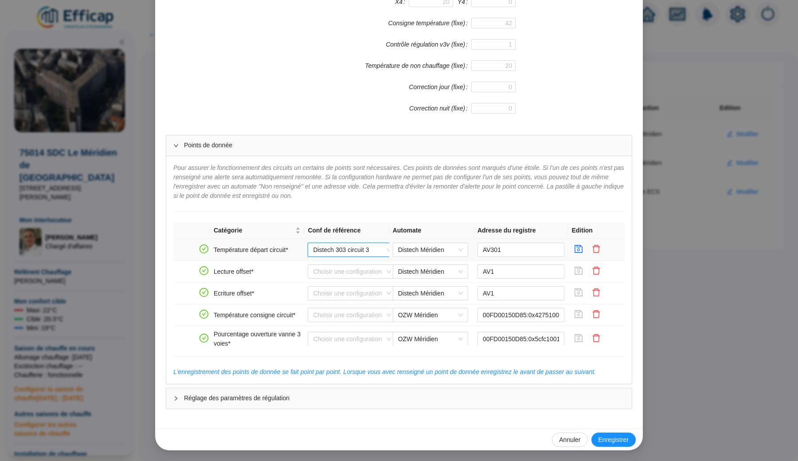
click at [367, 251] on span "Distech 303 circuit 3" at bounding box center [352, 249] width 78 height 13
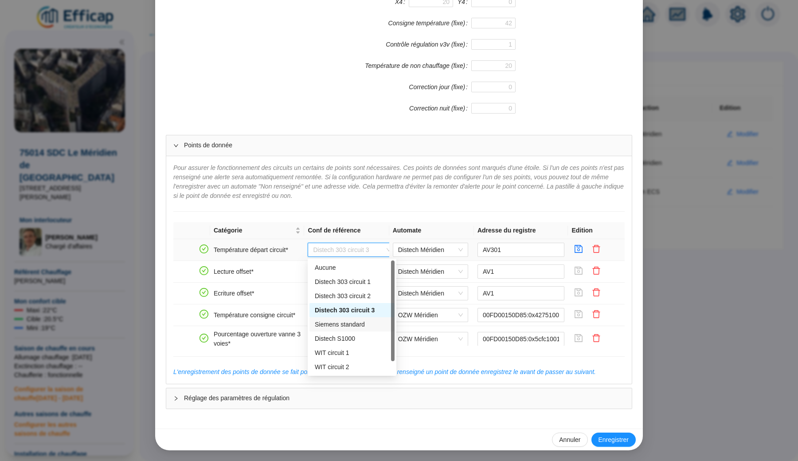
click at [360, 326] on div "Siemens standard" at bounding box center [352, 324] width 74 height 9
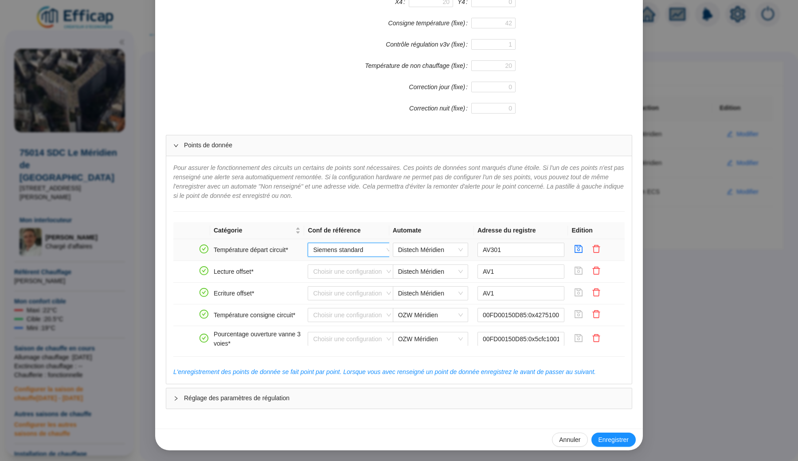
click at [362, 250] on span "Siemens standard" at bounding box center [352, 249] width 78 height 13
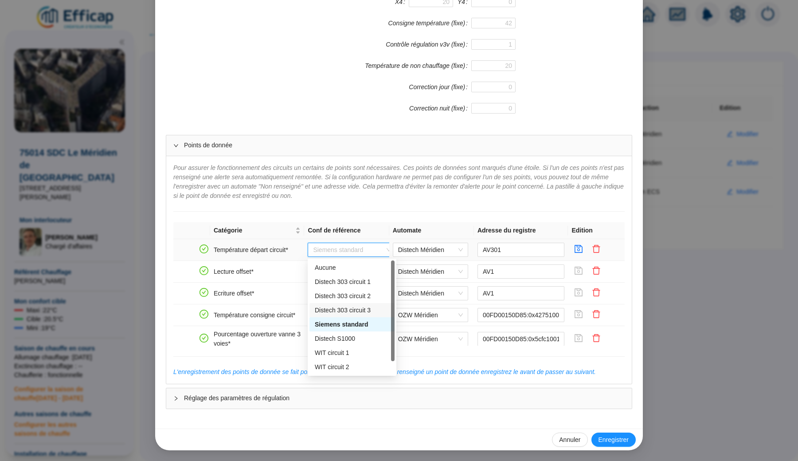
click at [358, 313] on div "Distech 303 circuit 3" at bounding box center [352, 309] width 74 height 9
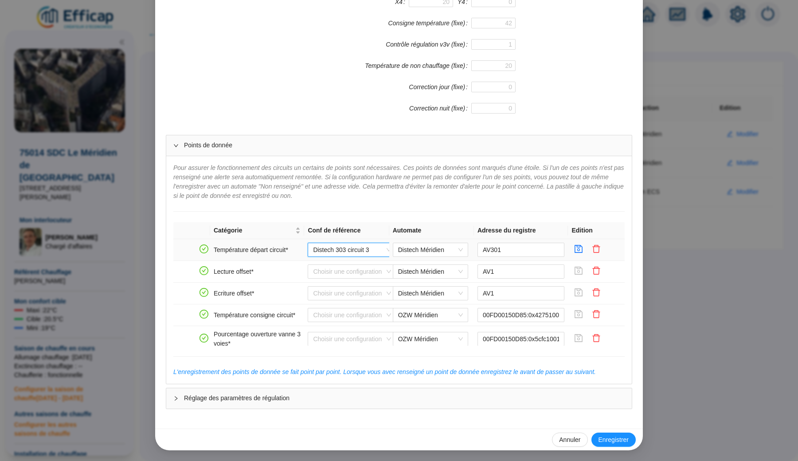
click at [364, 251] on span "Distech 303 circuit 3" at bounding box center [352, 249] width 78 height 13
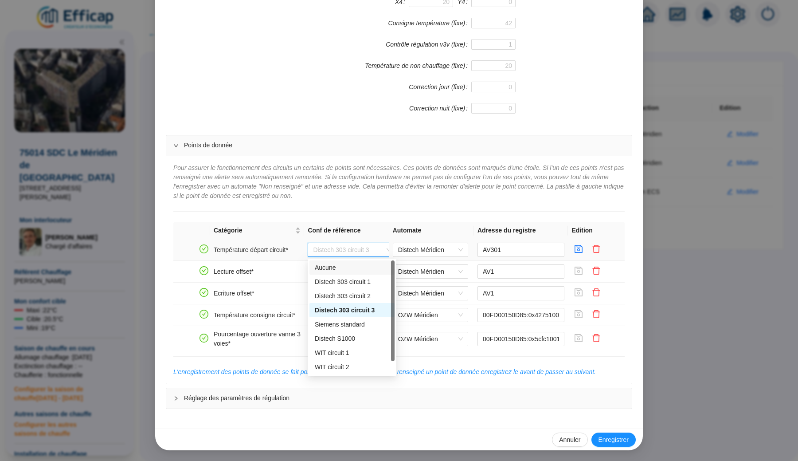
click at [361, 268] on div "Aucune" at bounding box center [352, 267] width 74 height 9
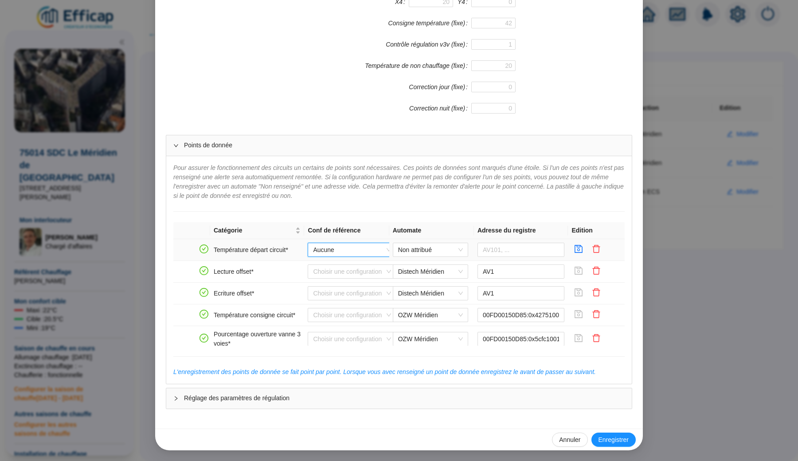
click at [364, 248] on span "Aucune" at bounding box center [352, 249] width 78 height 13
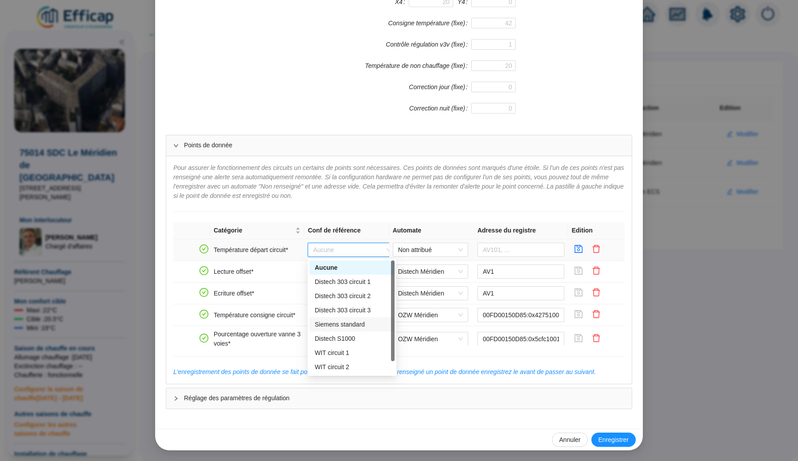
click at [350, 324] on div "Siemens standard" at bounding box center [352, 324] width 74 height 9
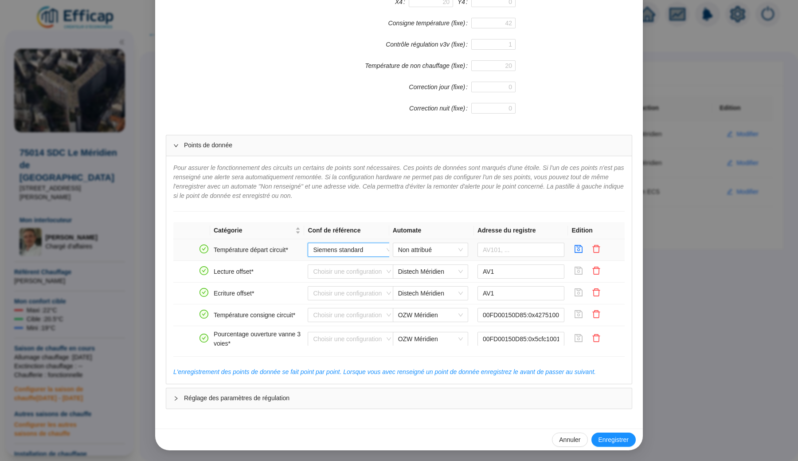
click at [364, 250] on span "Siemens standard" at bounding box center [352, 249] width 78 height 13
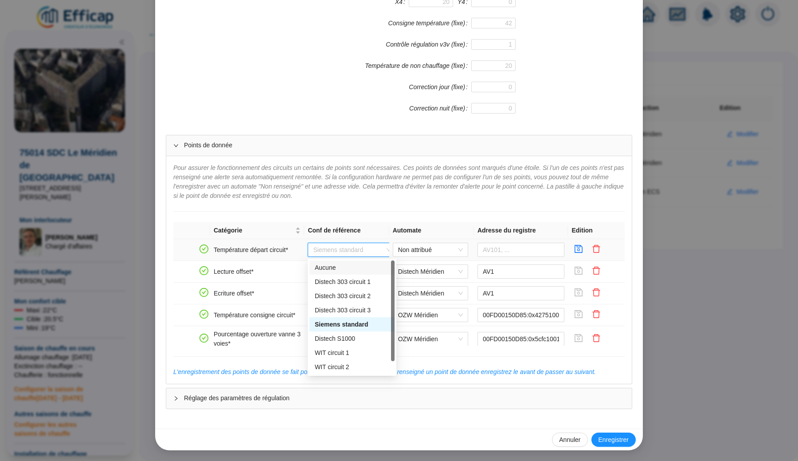
click at [361, 248] on span "Siemens standard" at bounding box center [352, 249] width 78 height 13
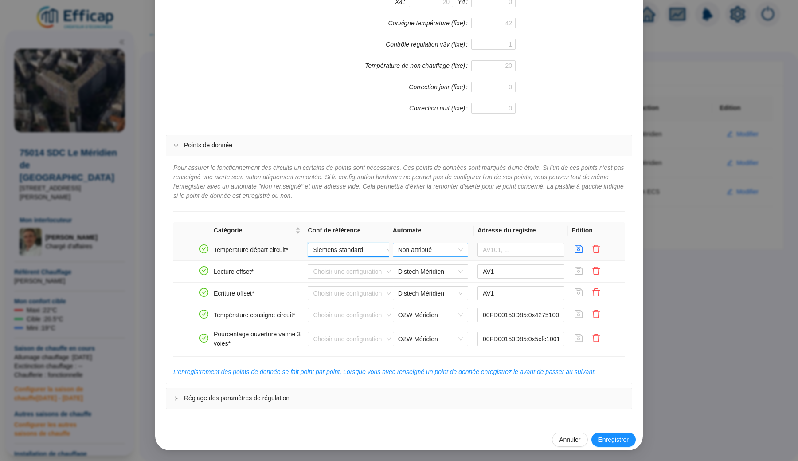
click at [418, 252] on span "Non attribué" at bounding box center [430, 249] width 65 height 13
click at [427, 270] on div "OZW Méridien" at bounding box center [430, 267] width 61 height 9
click at [428, 252] on span "OZW Méridien" at bounding box center [430, 249] width 65 height 13
click at [425, 277] on div "Distech Méridien" at bounding box center [430, 281] width 61 height 9
click at [366, 270] on input "search" at bounding box center [348, 271] width 70 height 13
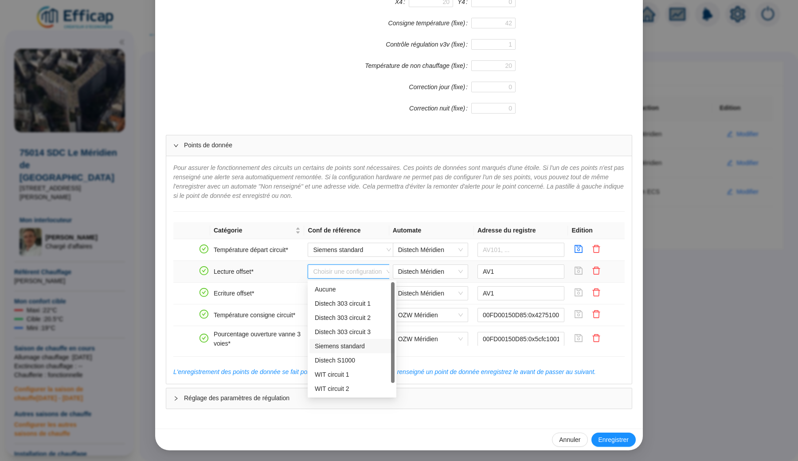
click at [349, 345] on div "Siemens standard" at bounding box center [352, 345] width 74 height 9
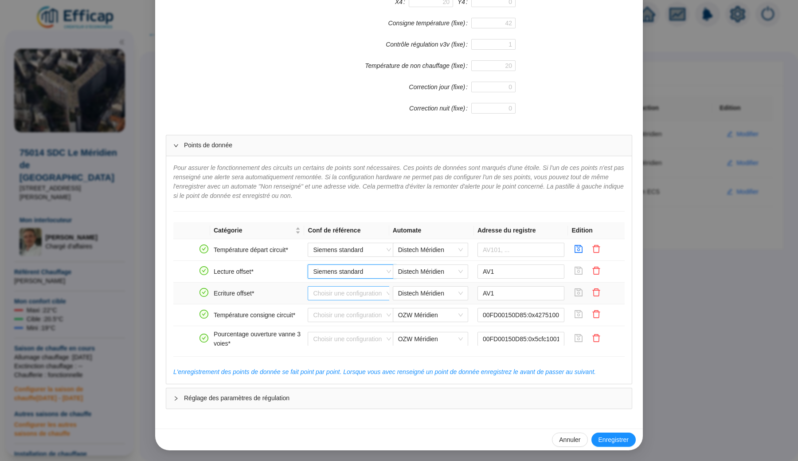
click at [354, 292] on input "search" at bounding box center [348, 292] width 70 height 13
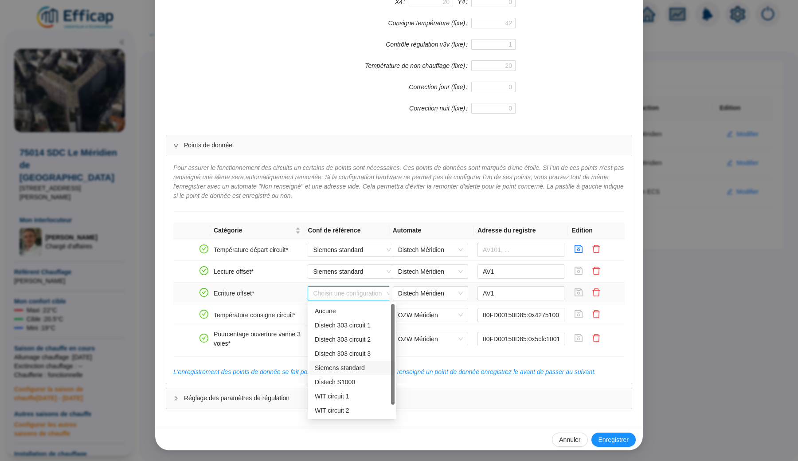
click at [353, 367] on div "Siemens standard" at bounding box center [352, 367] width 74 height 9
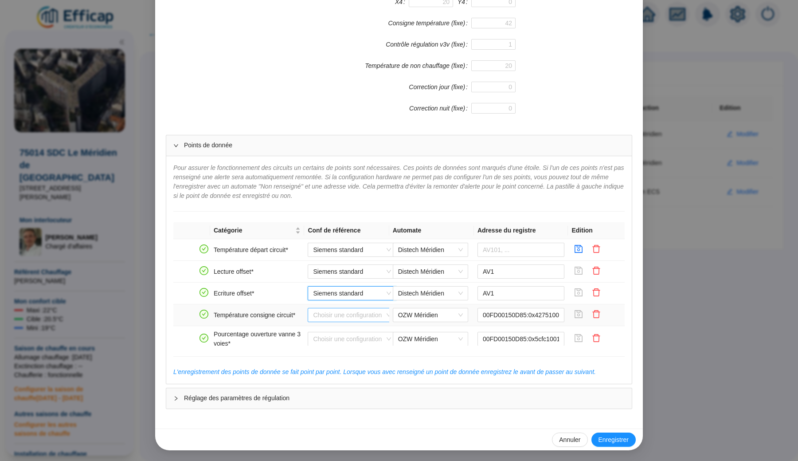
click at [352, 313] on input "search" at bounding box center [348, 314] width 70 height 13
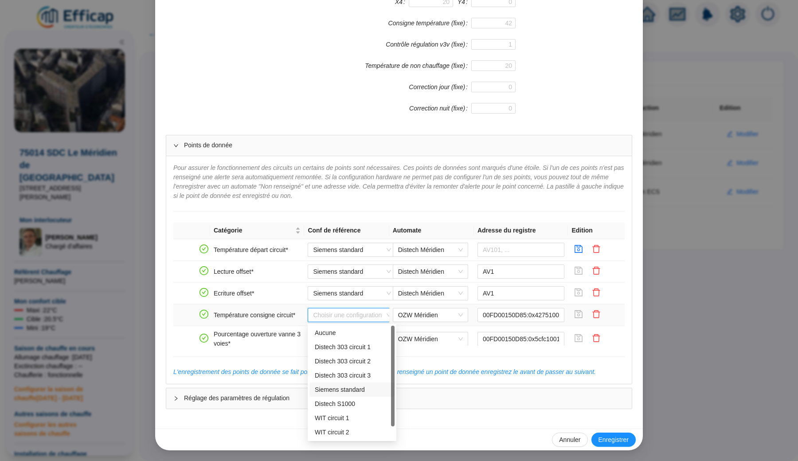
click at [357, 387] on div "Siemens standard" at bounding box center [352, 389] width 74 height 9
type input "SN:0x42751001:0"
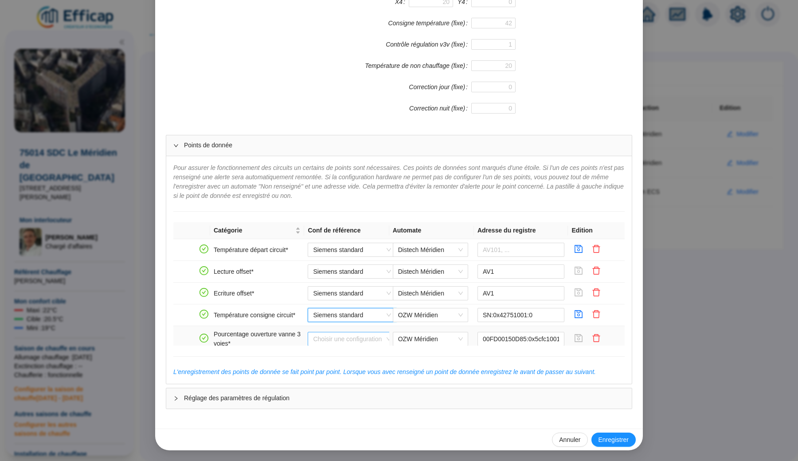
click at [349, 335] on input "search" at bounding box center [348, 338] width 70 height 13
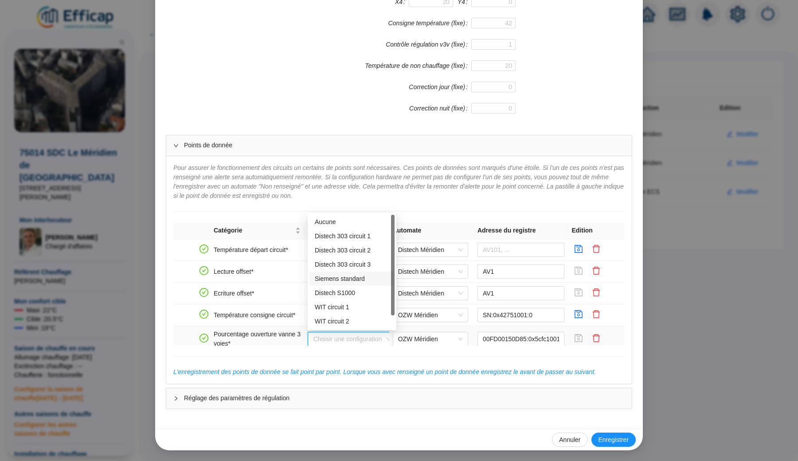
click at [355, 281] on div "Siemens standard" at bounding box center [352, 278] width 74 height 9
type input "SN:0x5cfc1001:0"
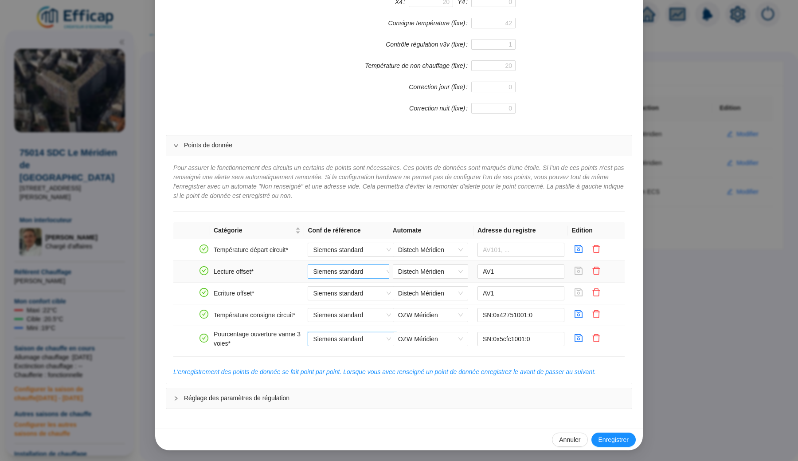
click at [347, 269] on span "Siemens standard" at bounding box center [352, 271] width 78 height 13
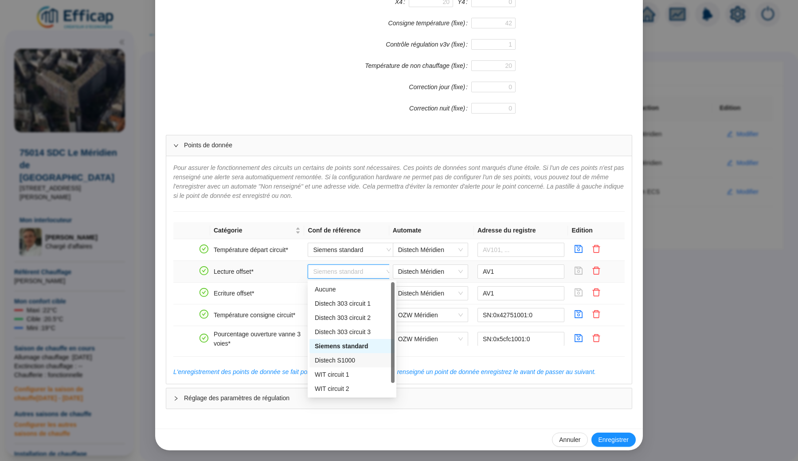
click at [348, 362] on div "Distech S1000" at bounding box center [352, 360] width 74 height 9
type input "AV103"
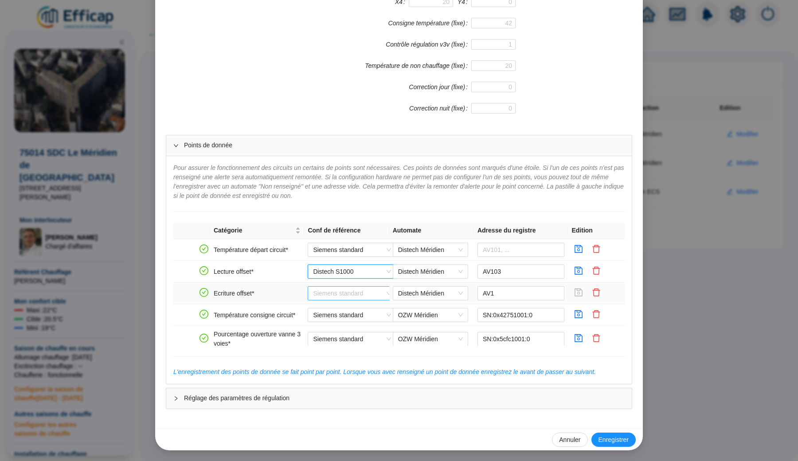
click at [356, 292] on span "Siemens standard" at bounding box center [352, 292] width 78 height 13
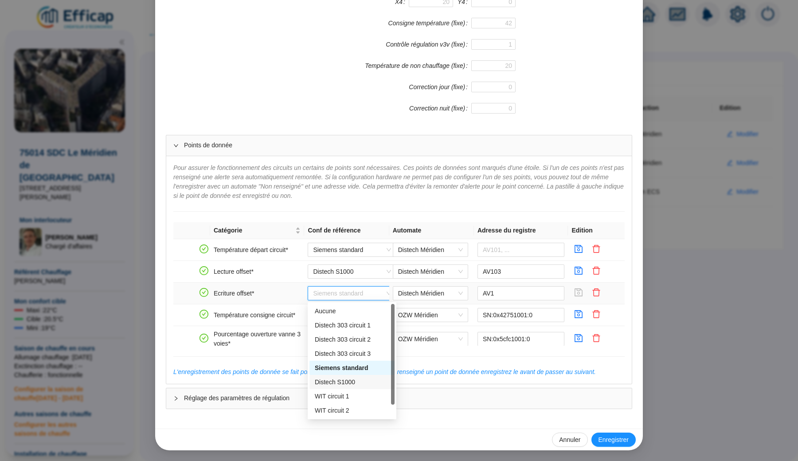
click at [348, 379] on div "Distech S1000" at bounding box center [352, 381] width 74 height 9
type input "AV103"
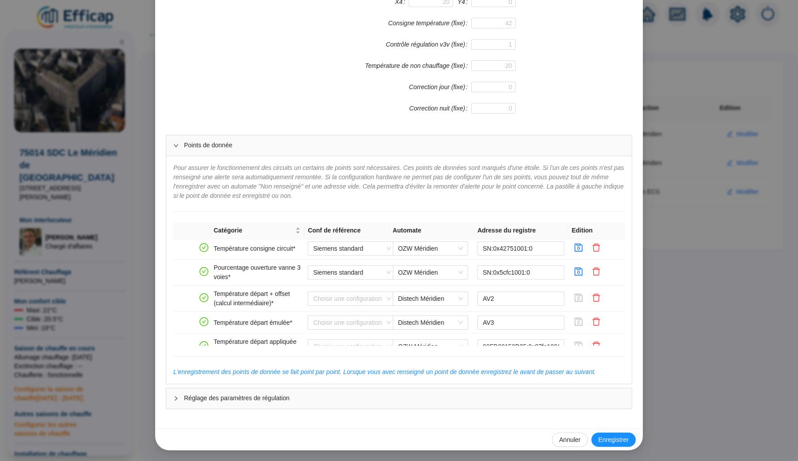
scroll to position [67, 0]
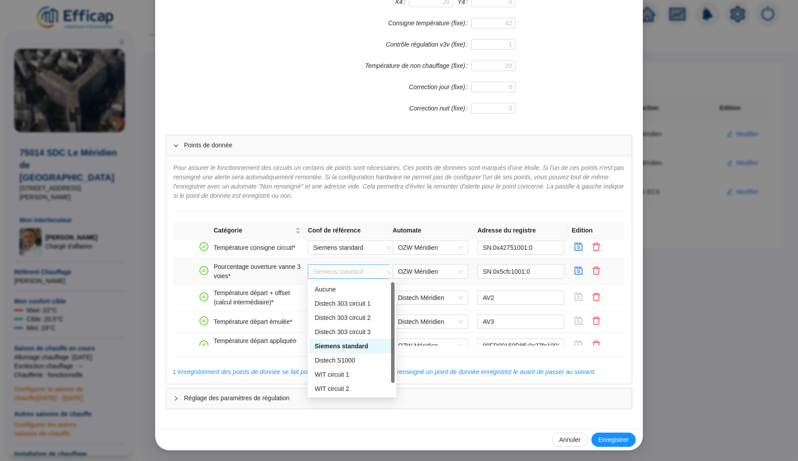
click at [359, 266] on span "Siemens standard" at bounding box center [352, 271] width 78 height 13
click at [347, 376] on div "WIT circuit 1" at bounding box center [352, 374] width 74 height 9
type input "AV115_V3V"
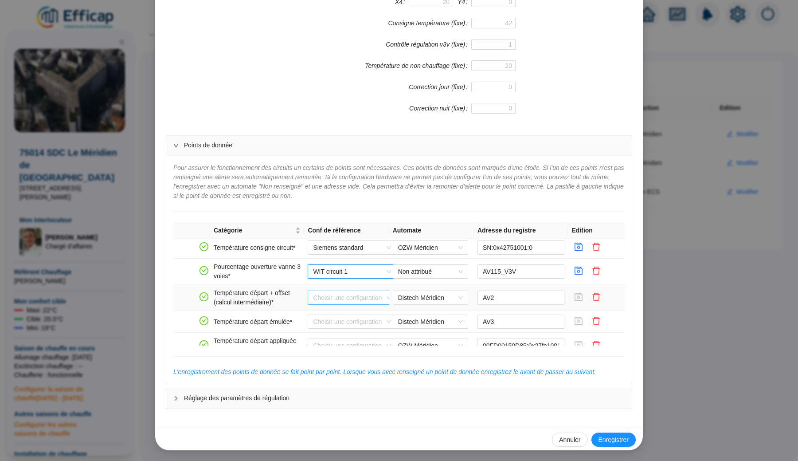
click at [349, 293] on input "search" at bounding box center [348, 297] width 70 height 13
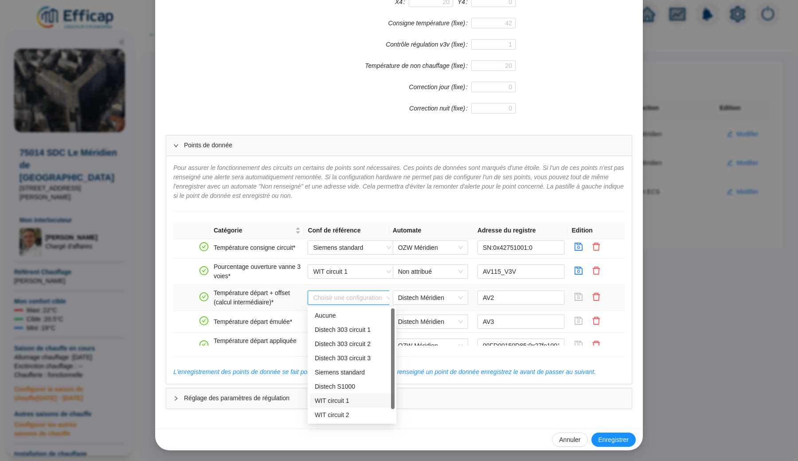
click at [345, 403] on div "WIT circuit 1" at bounding box center [352, 400] width 74 height 9
type input "AV104_T_DEPART_OFFSET"
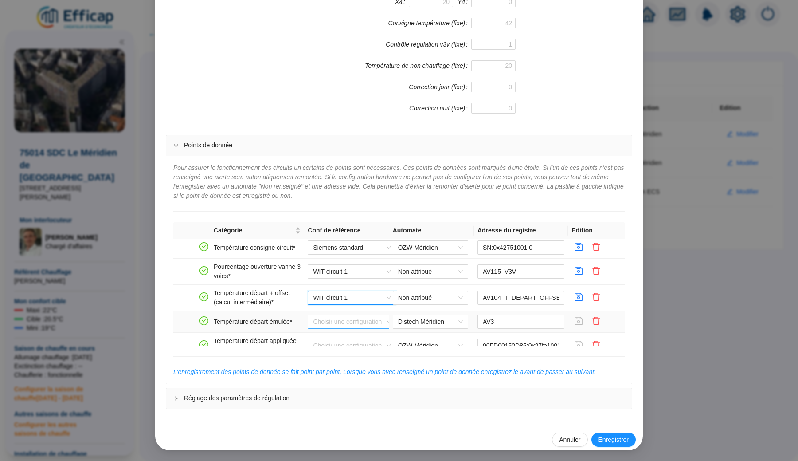
scroll to position [97, 0]
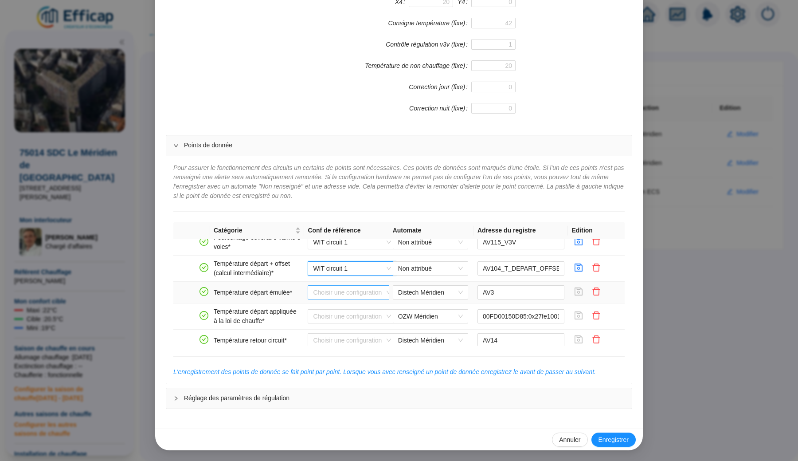
click at [360, 290] on input "search" at bounding box center [348, 291] width 70 height 13
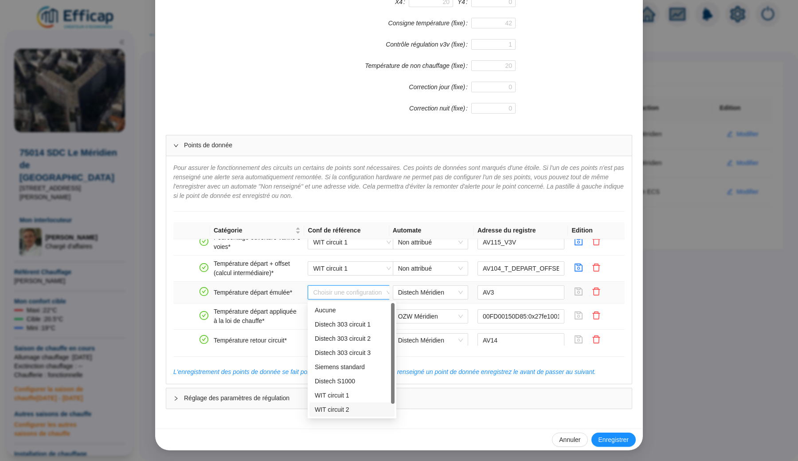
click at [339, 412] on div "WIT circuit 2" at bounding box center [352, 409] width 74 height 9
type input "AV205_T_DEPART_EMULEE"
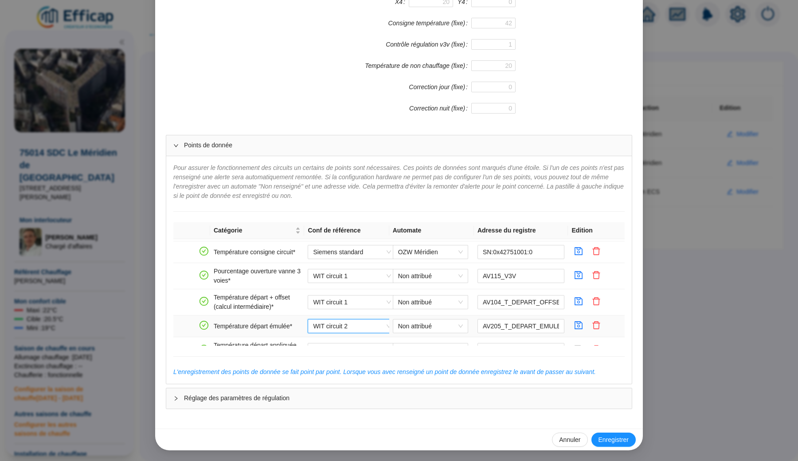
scroll to position [63, 0]
click at [356, 281] on span "WIT circuit 1" at bounding box center [352, 276] width 78 height 13
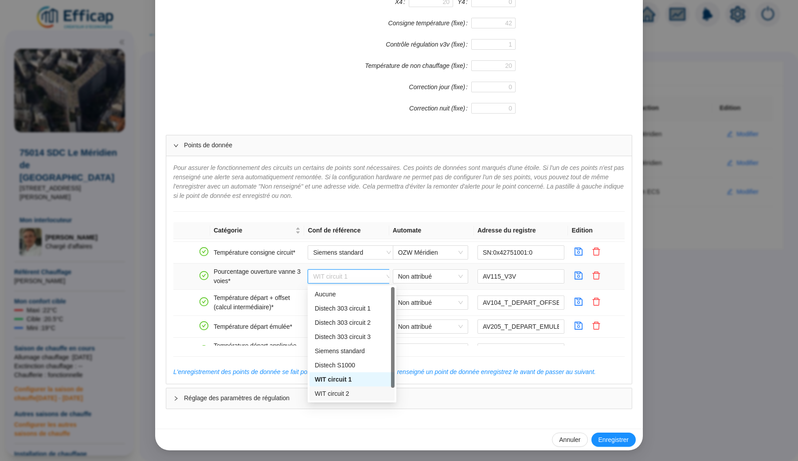
click at [353, 395] on div "WIT circuit 2" at bounding box center [352, 393] width 74 height 9
type input "AV215_V3V"
